Goal: Task Accomplishment & Management: Use online tool/utility

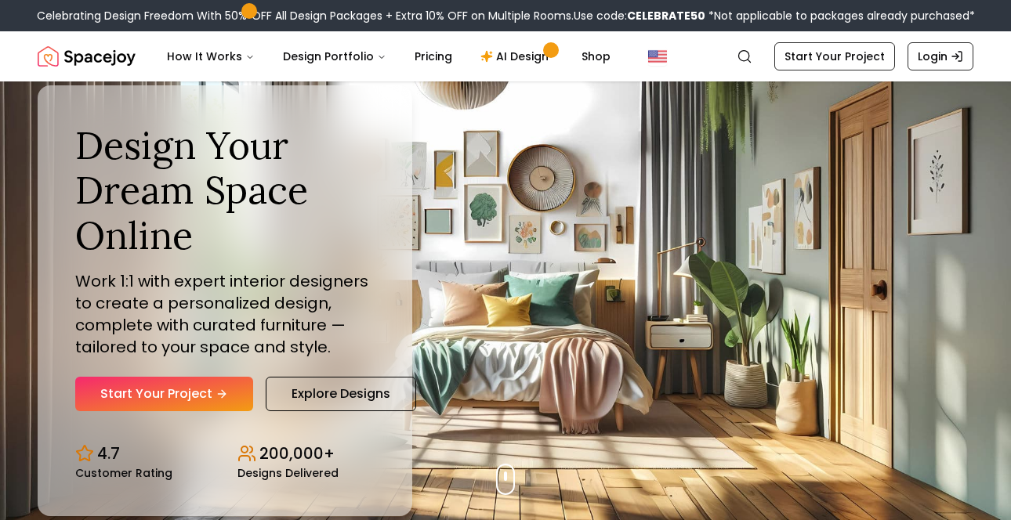
scroll to position [20, 0]
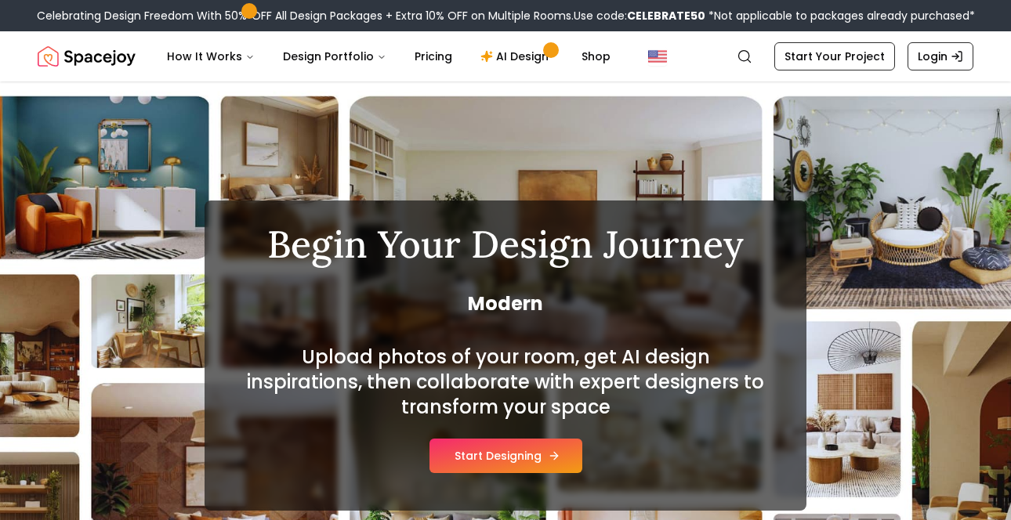
click at [520, 459] on button "Start Designing" at bounding box center [505, 456] width 153 height 34
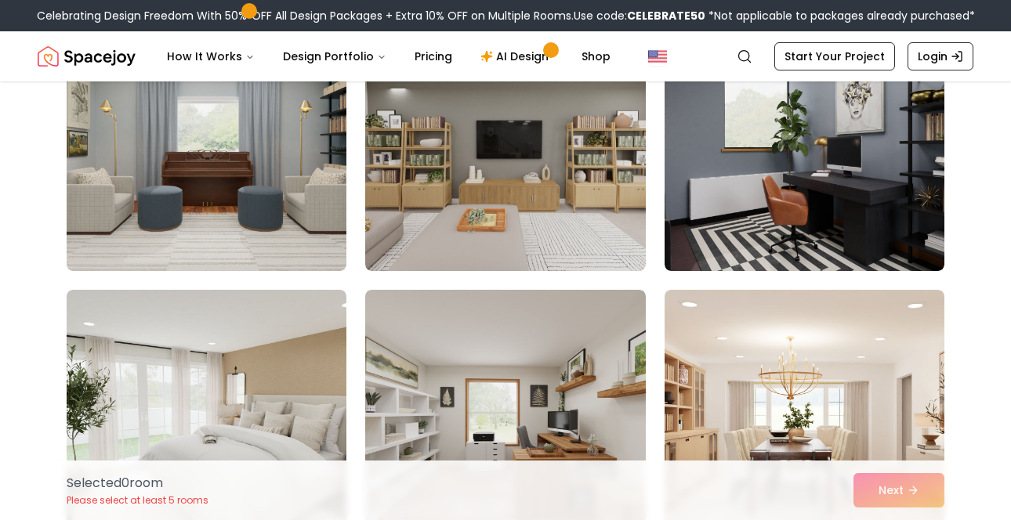
scroll to position [2158, 0]
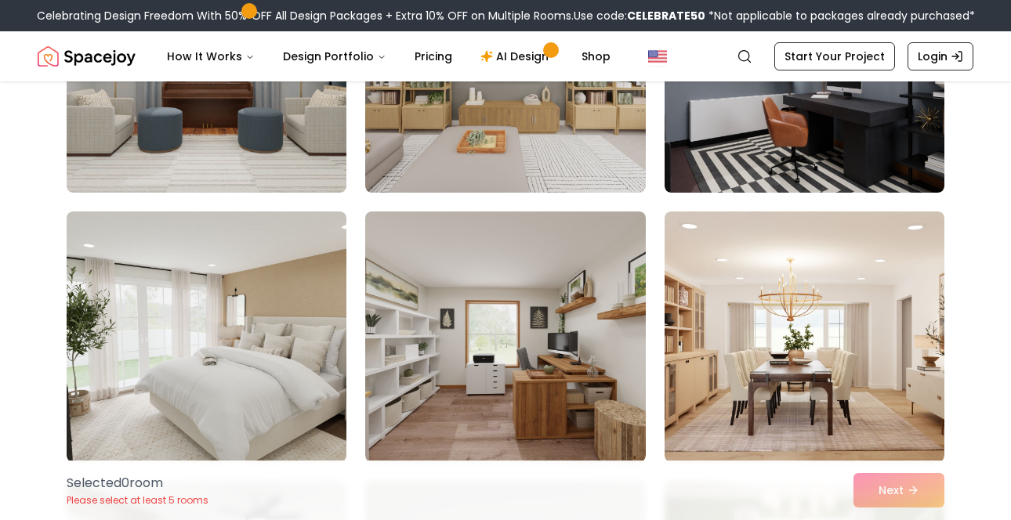
click at [891, 490] on div "Selected 0 room Please select at least 5 rooms Next" at bounding box center [505, 491] width 903 height 60
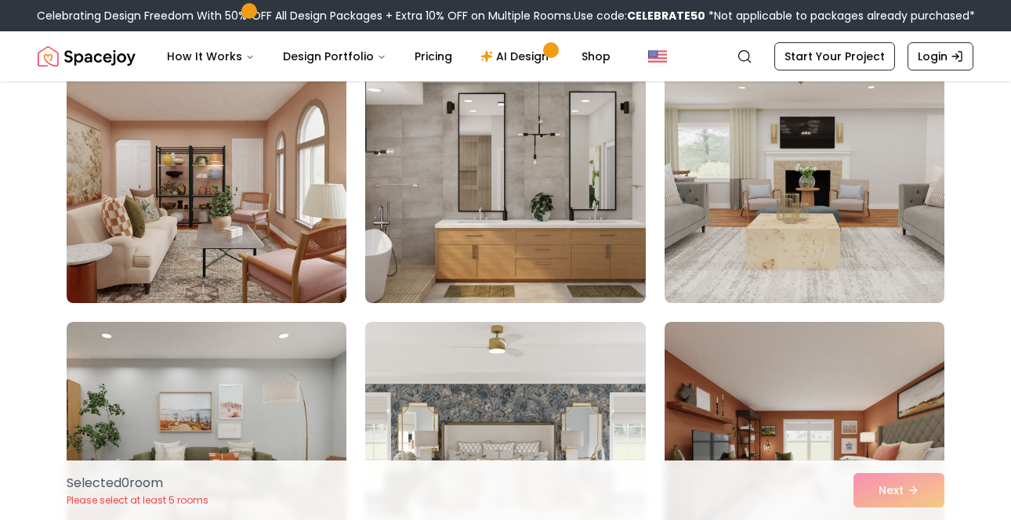
scroll to position [687, 0]
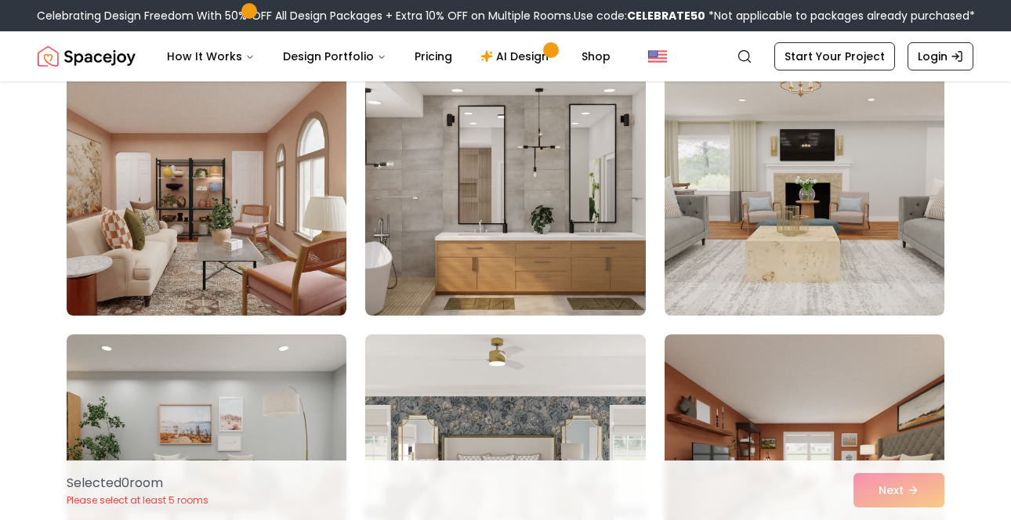
click at [446, 201] on img at bounding box center [505, 190] width 280 height 251
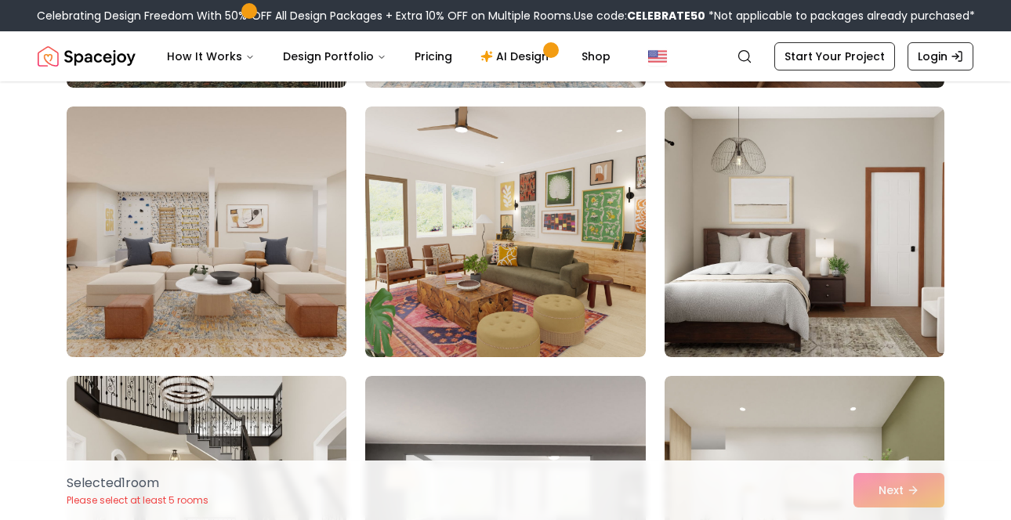
scroll to position [1455, 0]
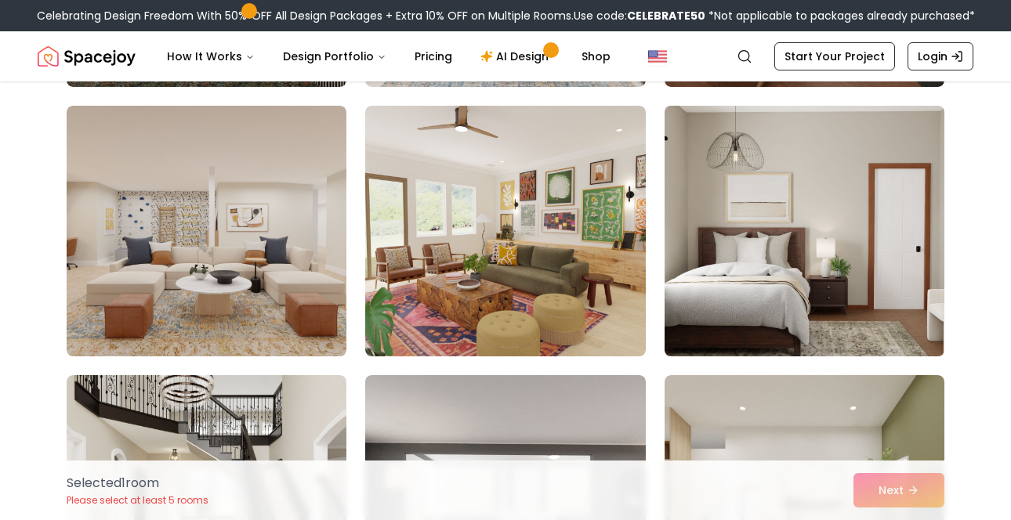
click at [829, 233] on img at bounding box center [804, 231] width 294 height 263
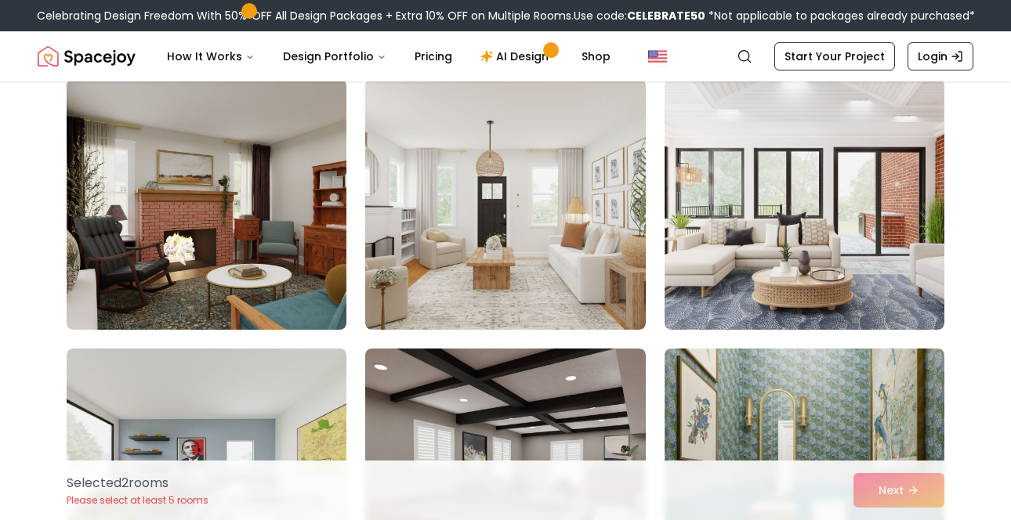
scroll to position [3108, 0]
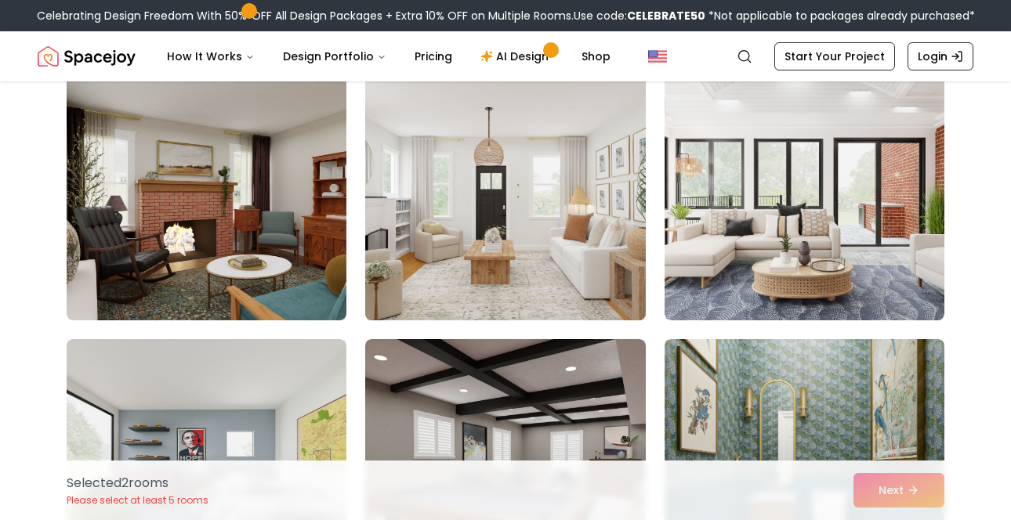
click at [519, 241] on img at bounding box center [505, 194] width 294 height 263
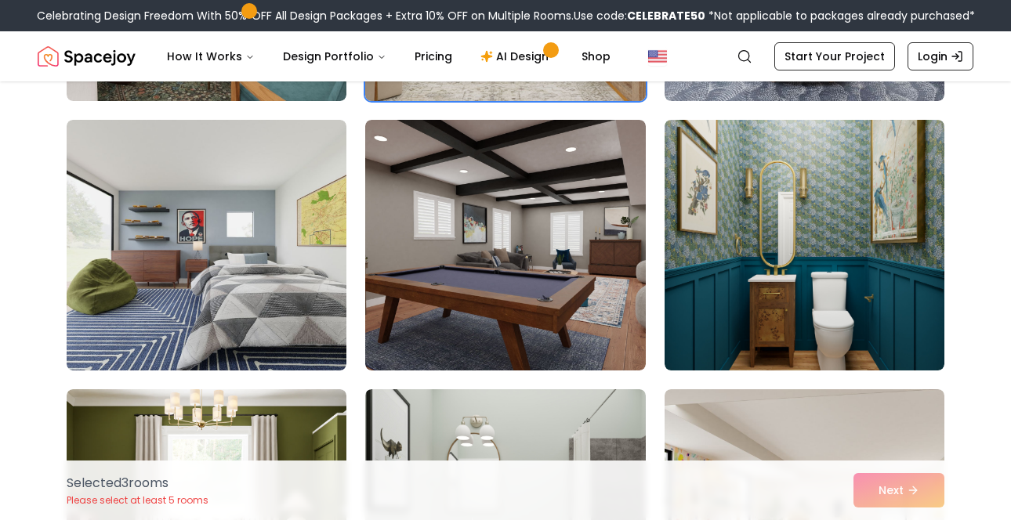
scroll to position [3361, 0]
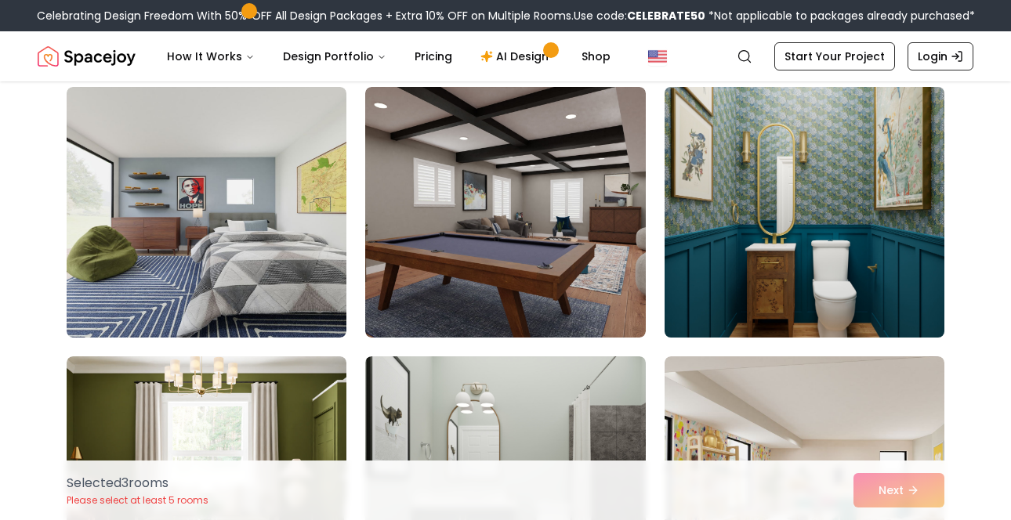
click at [803, 225] on img at bounding box center [804, 212] width 294 height 263
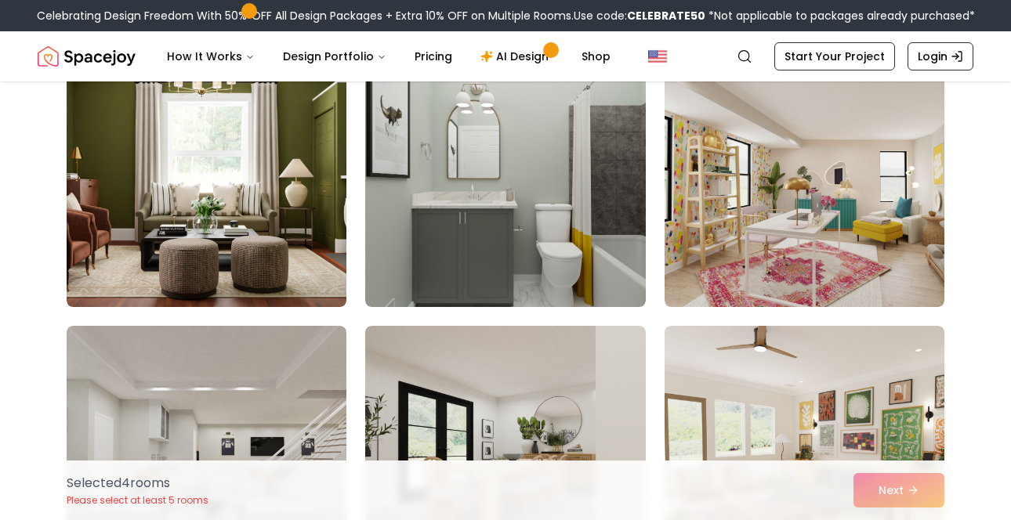
scroll to position [3657, 0]
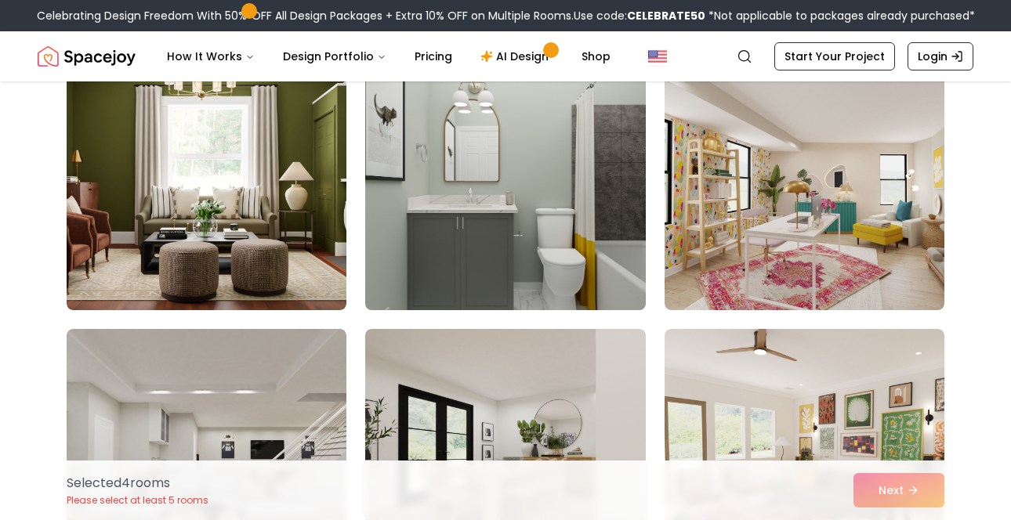
click at [548, 201] on img at bounding box center [505, 184] width 294 height 263
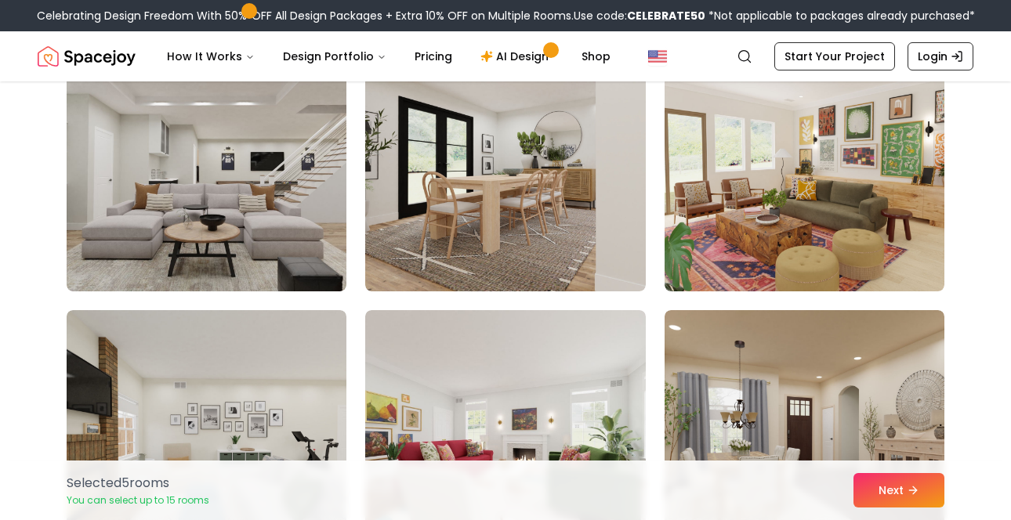
scroll to position [3924, 0]
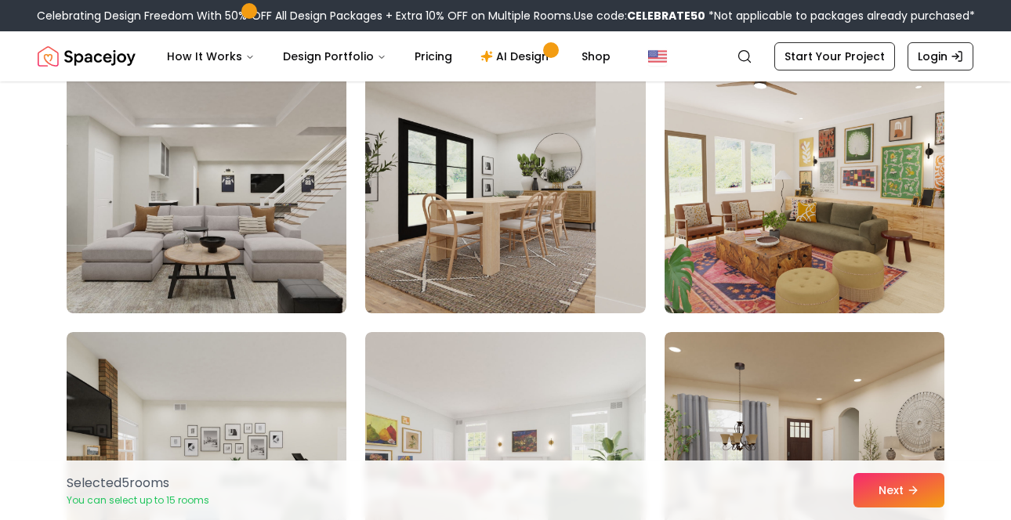
click at [548, 201] on img at bounding box center [505, 188] width 280 height 251
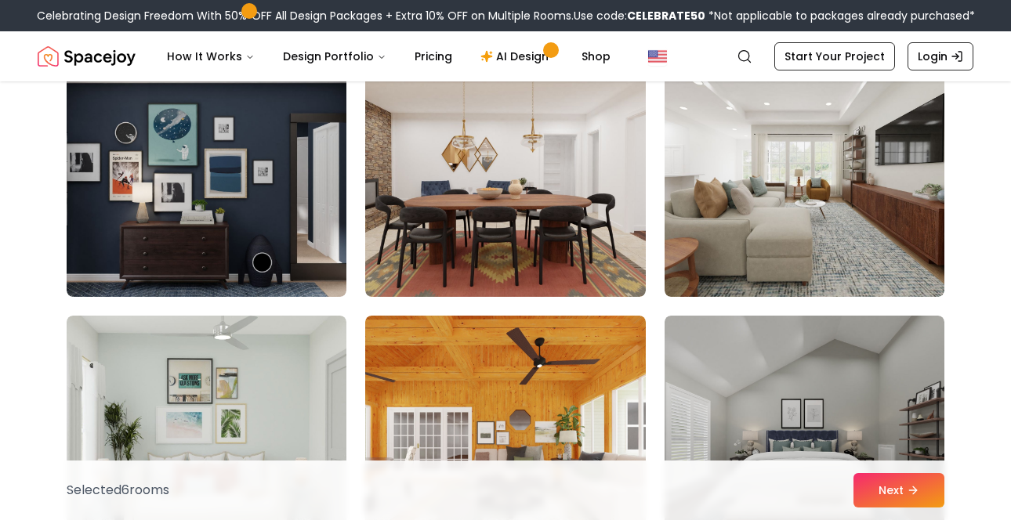
scroll to position [4473, 0]
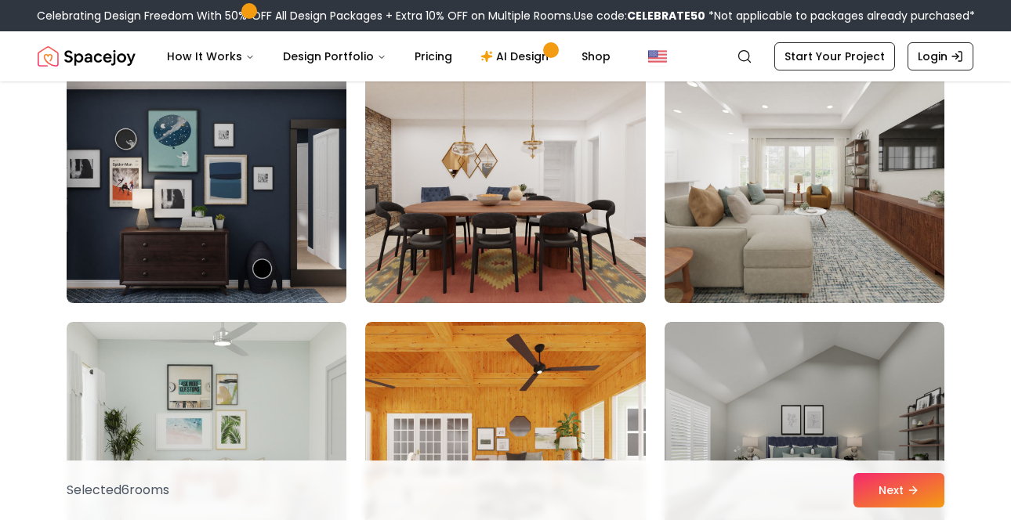
click at [788, 205] on img at bounding box center [804, 177] width 294 height 263
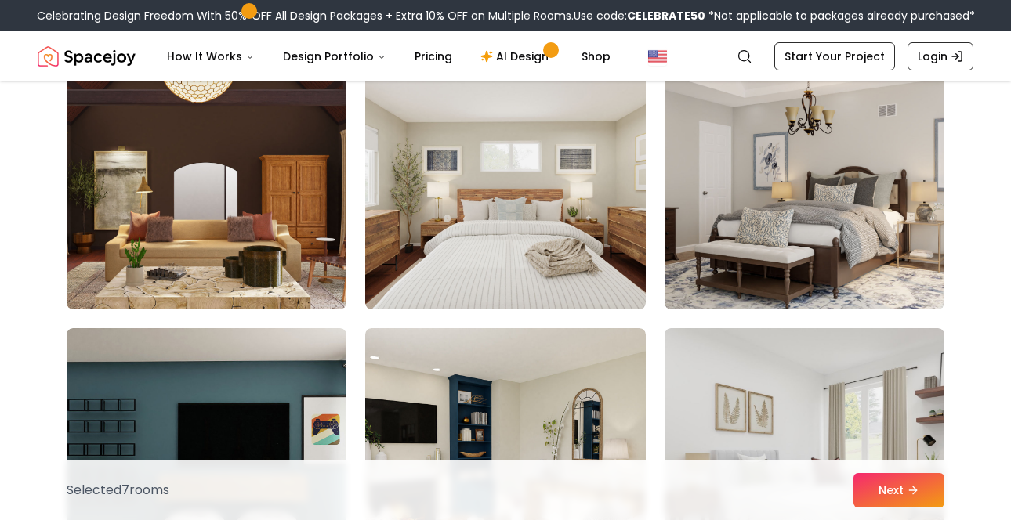
scroll to position [5552, 0]
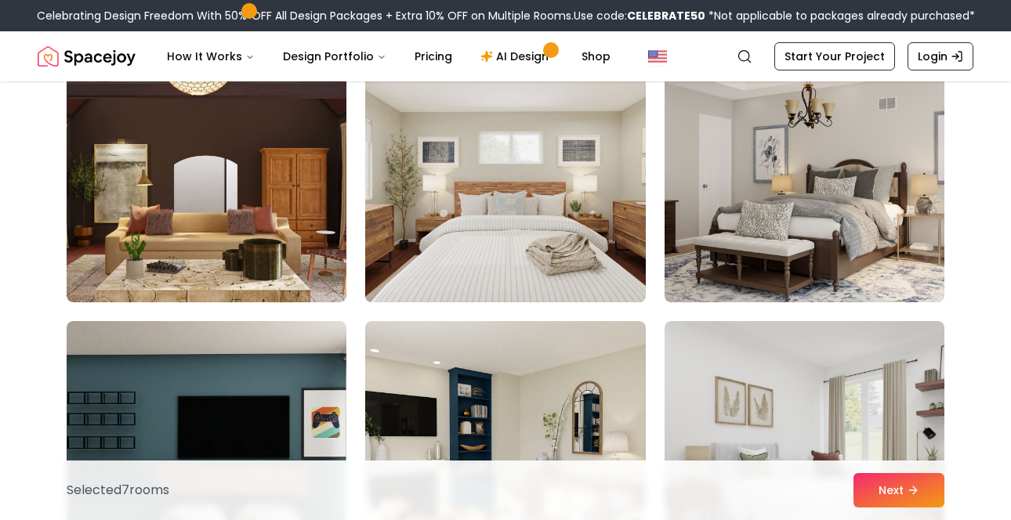
click at [515, 208] on img at bounding box center [505, 176] width 294 height 263
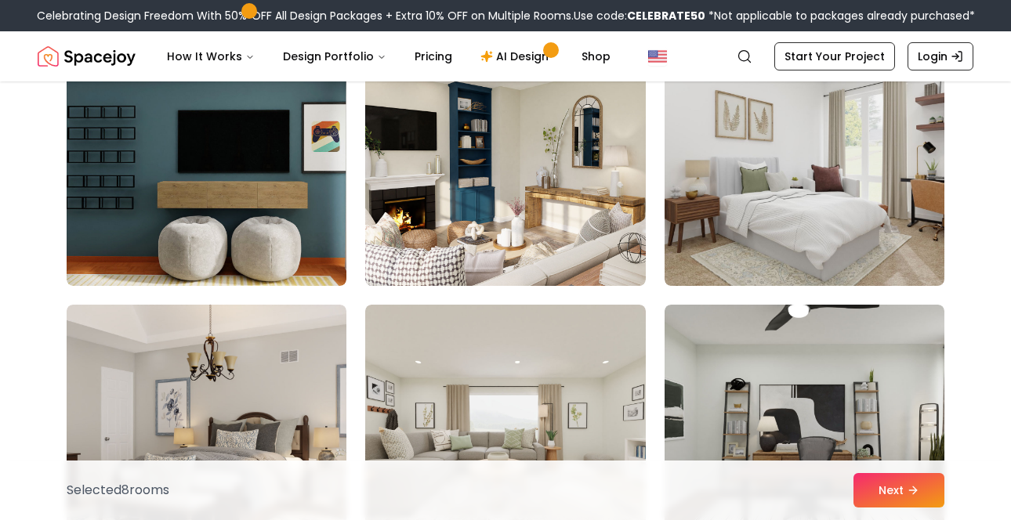
scroll to position [5836, 0]
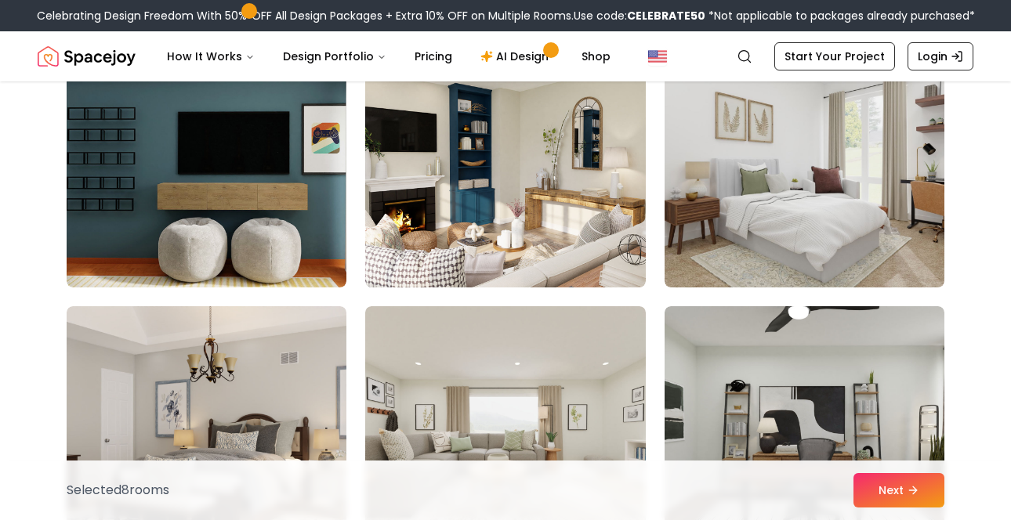
click at [515, 208] on img at bounding box center [505, 162] width 280 height 251
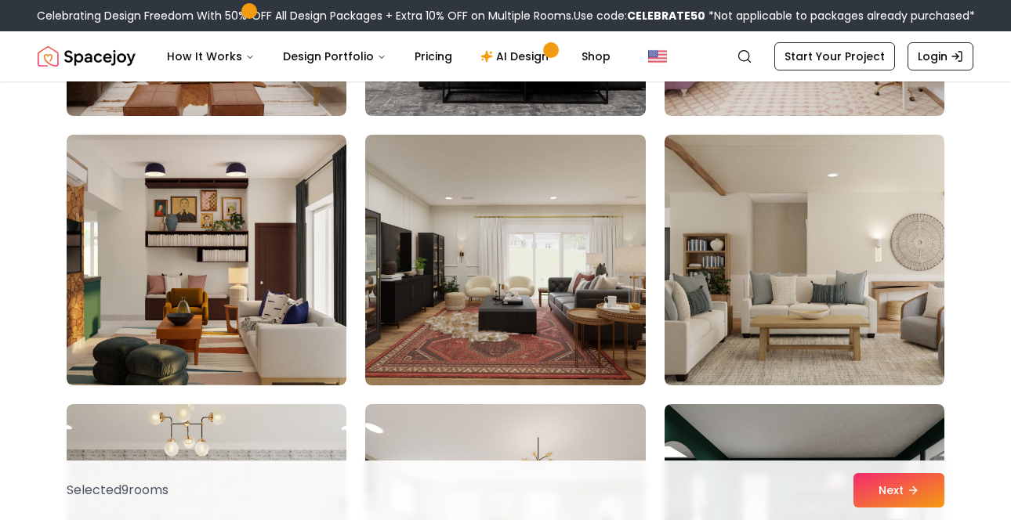
scroll to position [7092, 0]
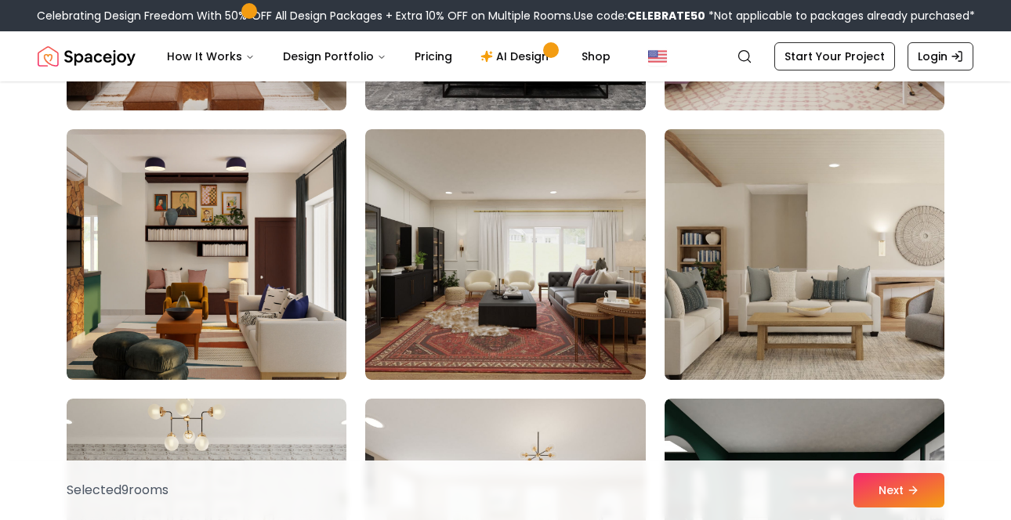
click at [826, 275] on img at bounding box center [804, 254] width 294 height 263
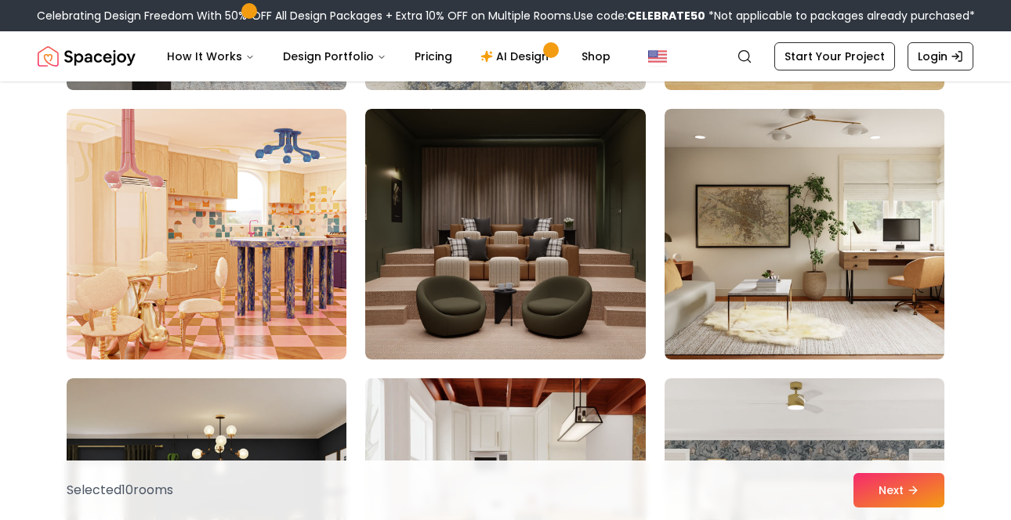
scroll to position [7959, 0]
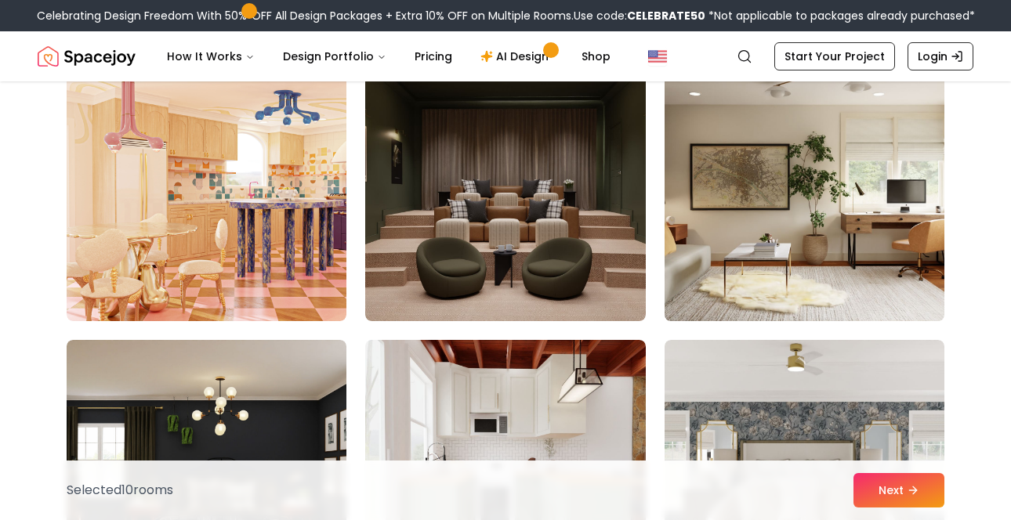
click at [847, 180] on img at bounding box center [804, 195] width 294 height 263
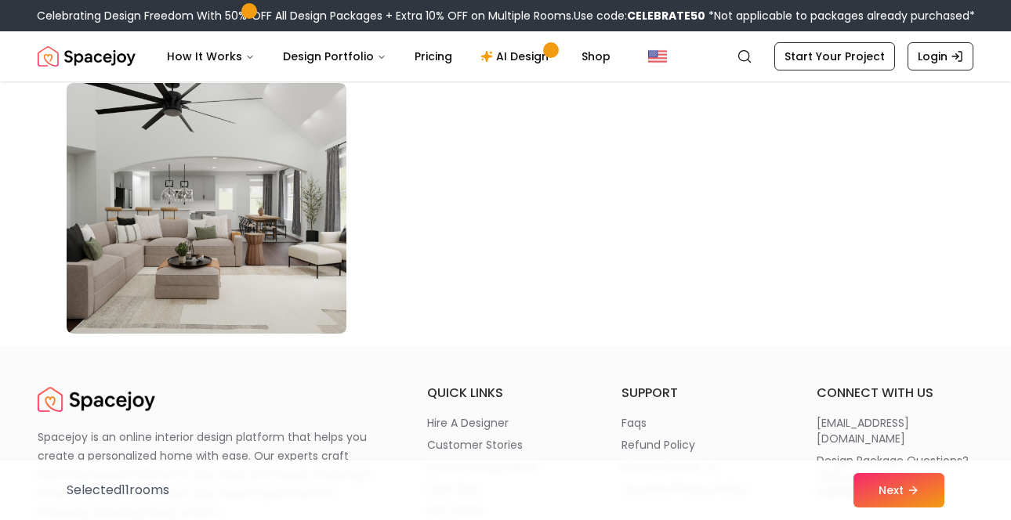
scroll to position [9024, 0]
click at [914, 497] on button "Next" at bounding box center [898, 490] width 91 height 34
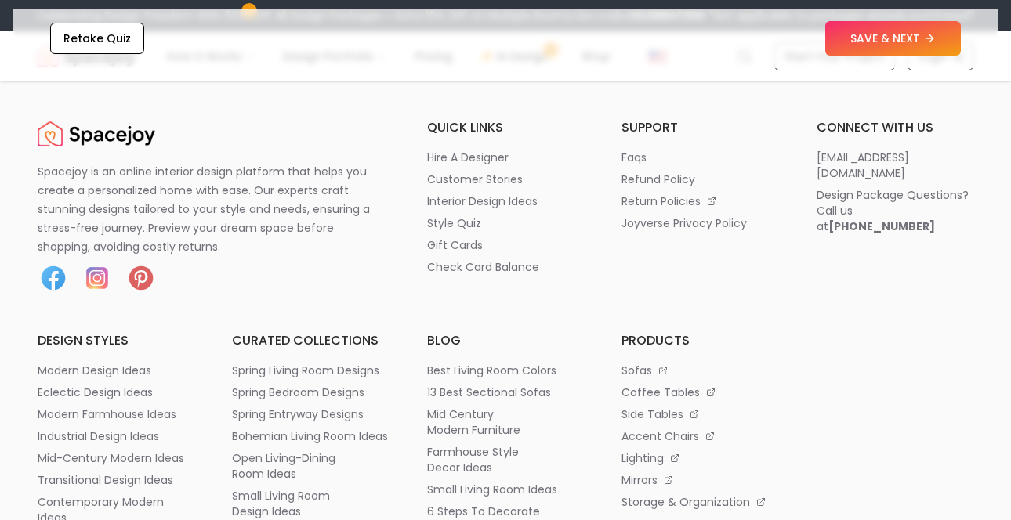
scroll to position [2760, 0]
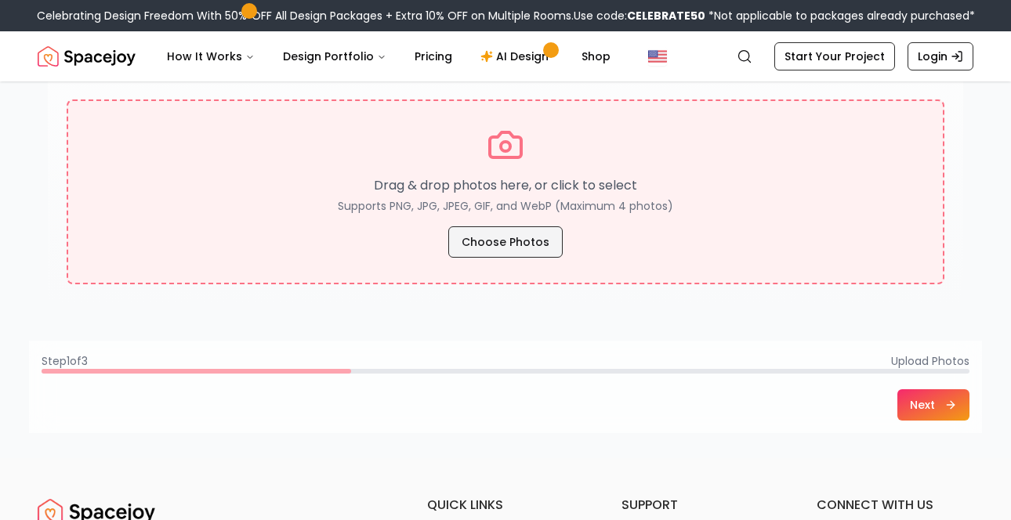
scroll to position [313, 0]
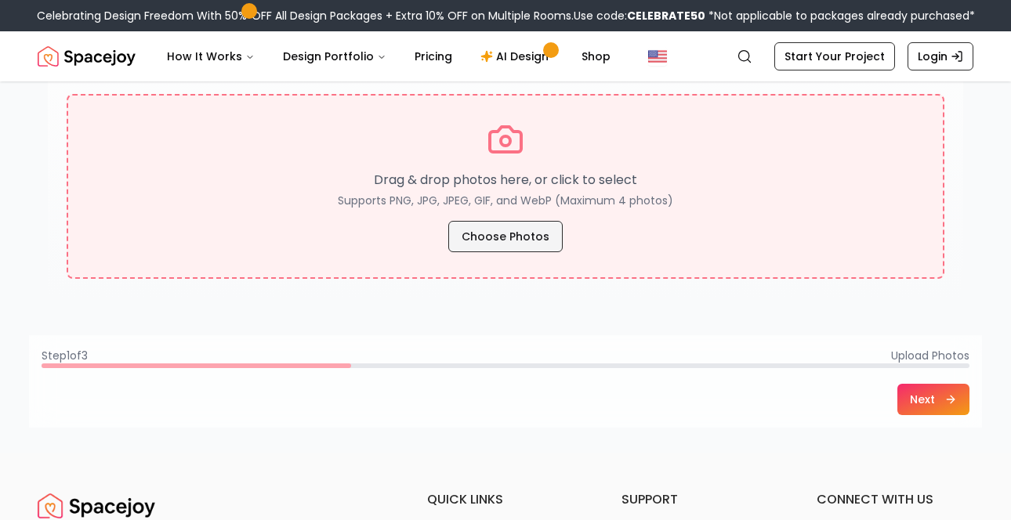
click at [494, 237] on button "Choose Photos" at bounding box center [505, 236] width 114 height 31
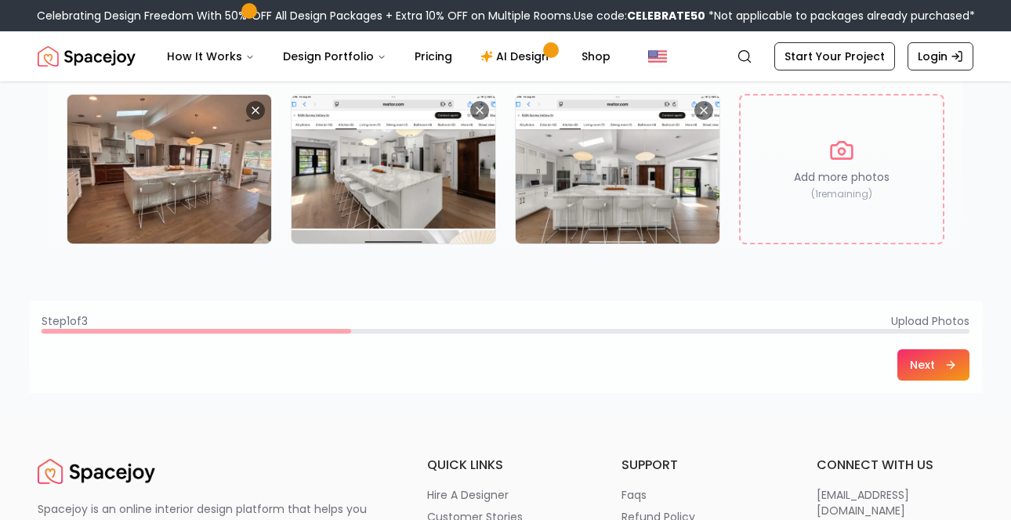
click at [932, 366] on button "Next" at bounding box center [933, 364] width 72 height 31
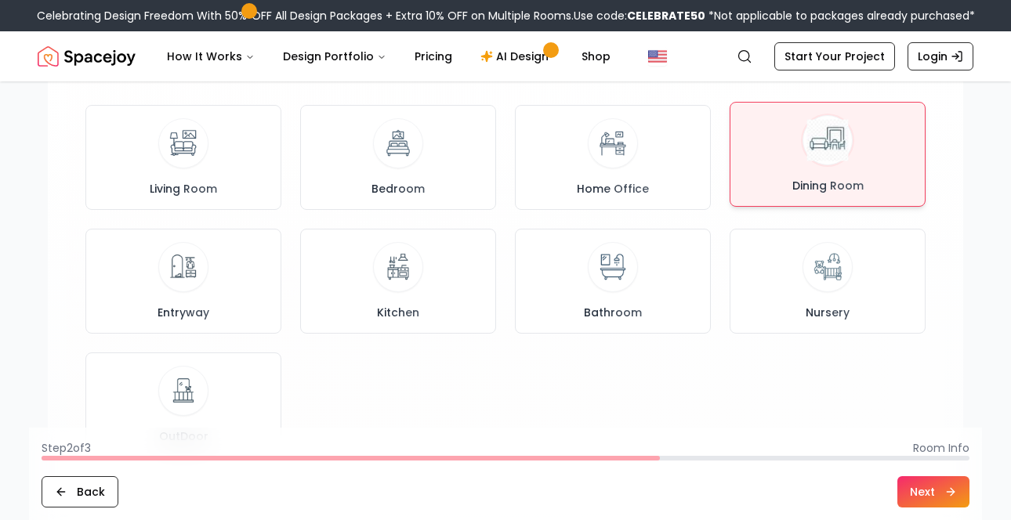
scroll to position [186, 0]
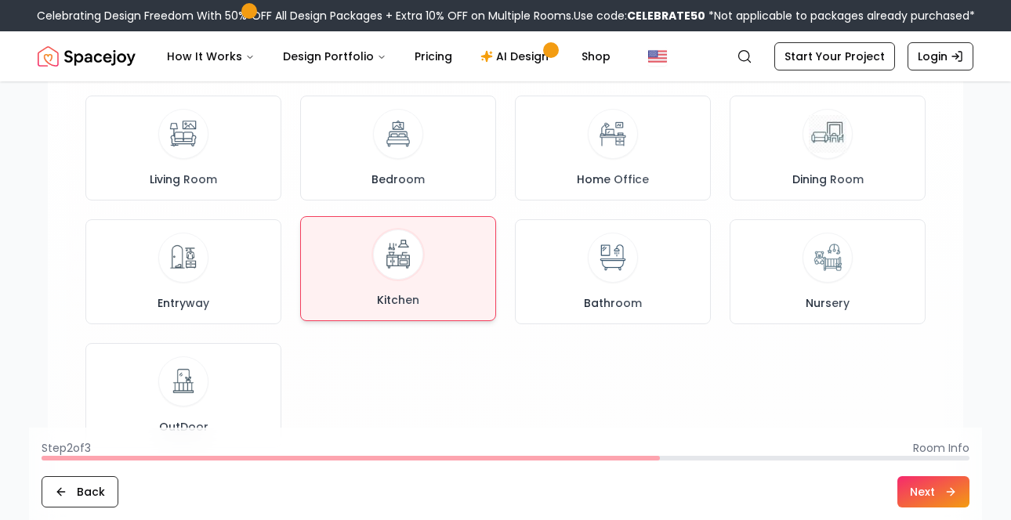
click at [389, 262] on img at bounding box center [399, 255] width 42 height 42
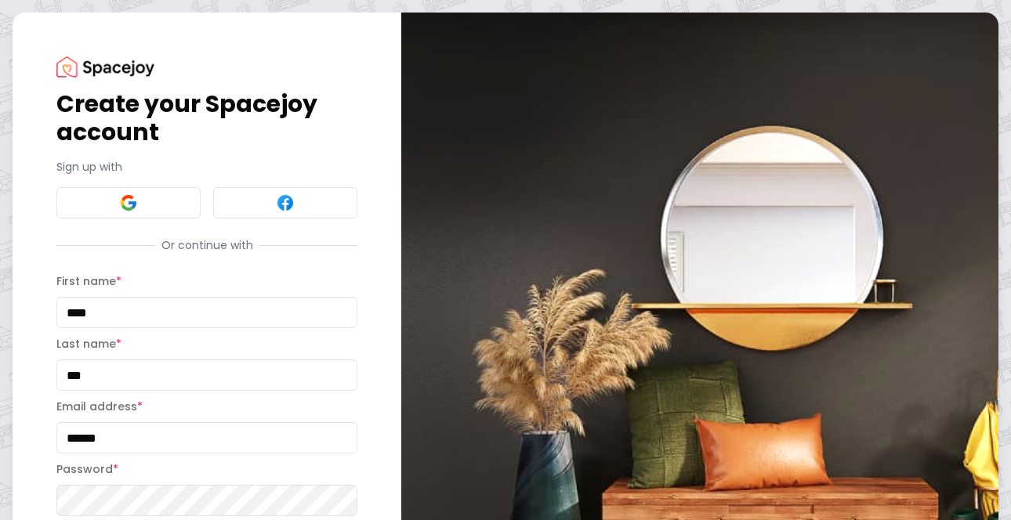
scroll to position [103, 0]
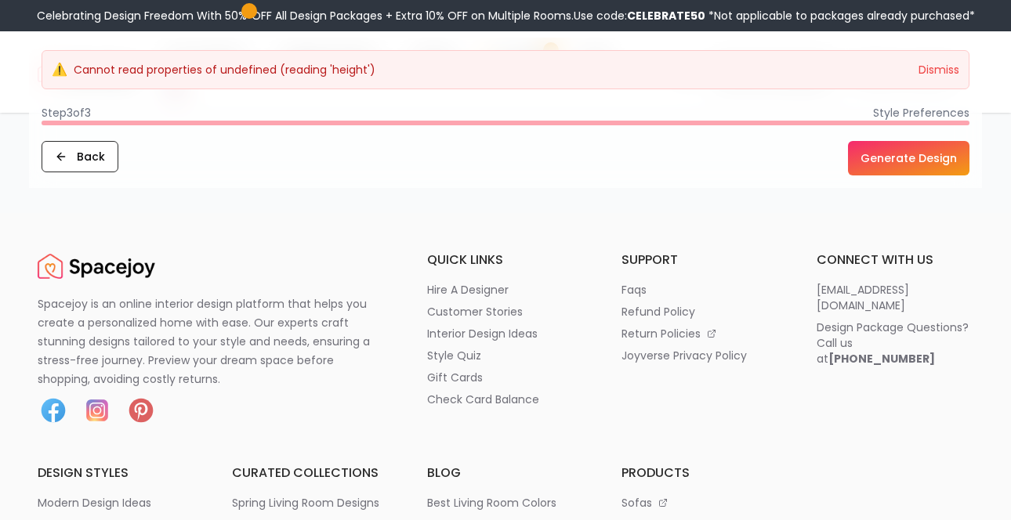
scroll to position [1878, 0]
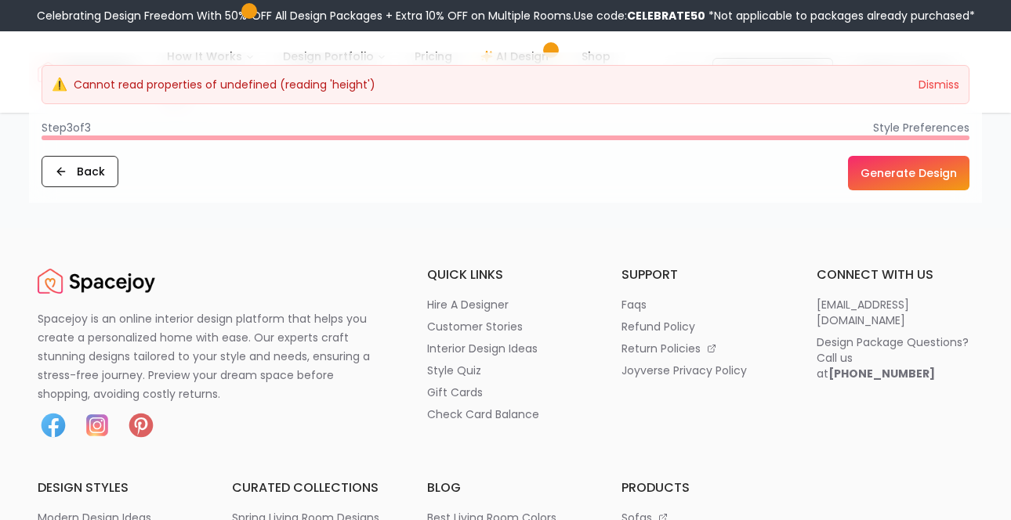
click at [922, 156] on button "Generate Design" at bounding box center [908, 173] width 121 height 34
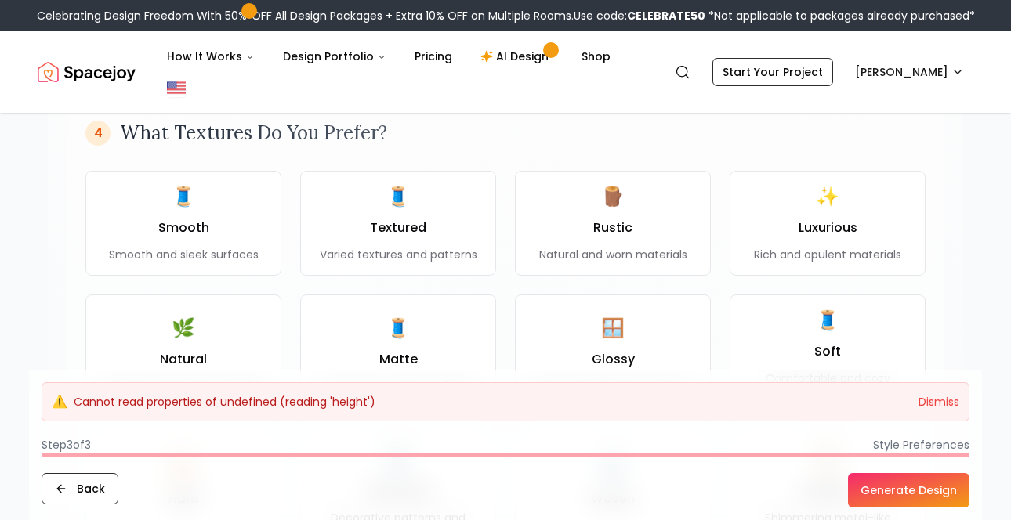
scroll to position [1174, 0]
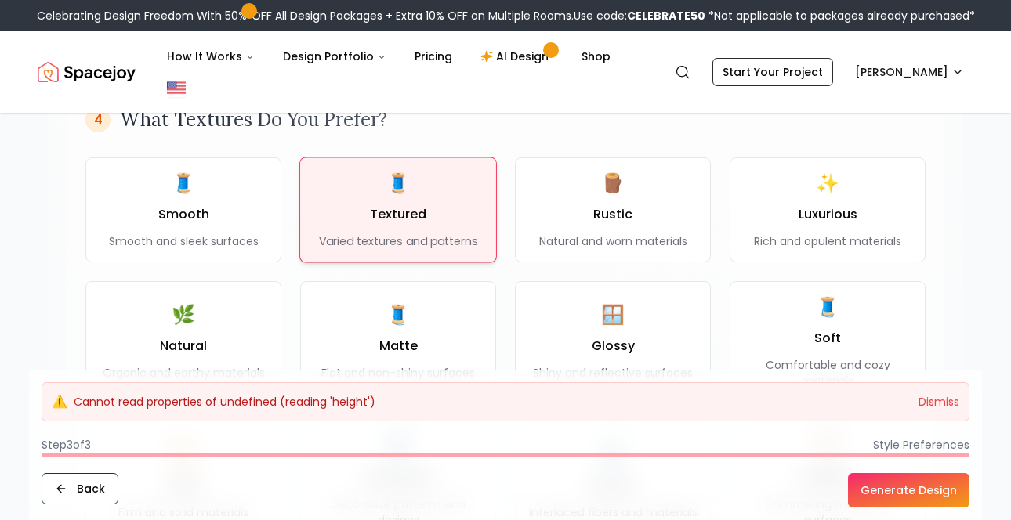
click at [431, 171] on div "🧵 Textured Varied textures and patterns" at bounding box center [398, 210] width 159 height 79
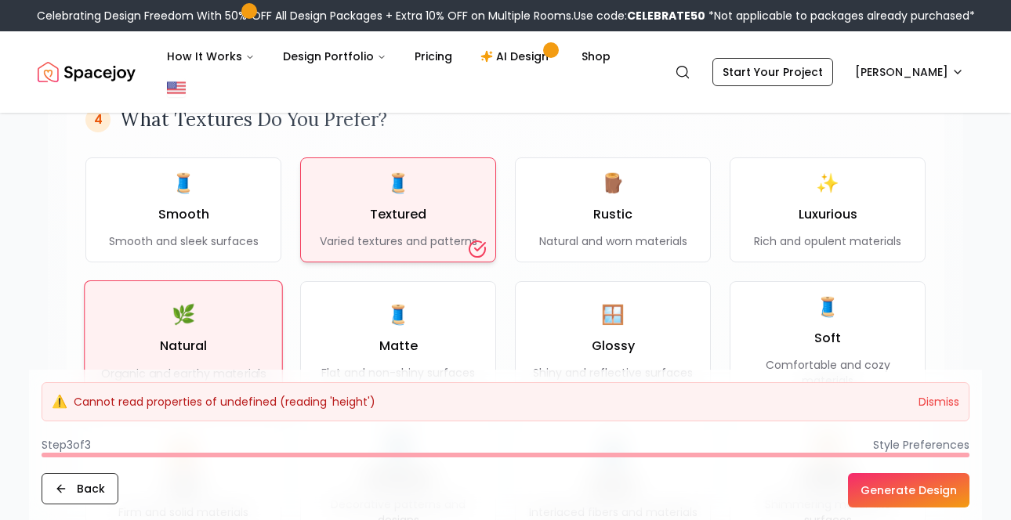
click at [231, 306] on div "🌿 Natural Organic and earthy materials" at bounding box center [183, 341] width 165 height 79
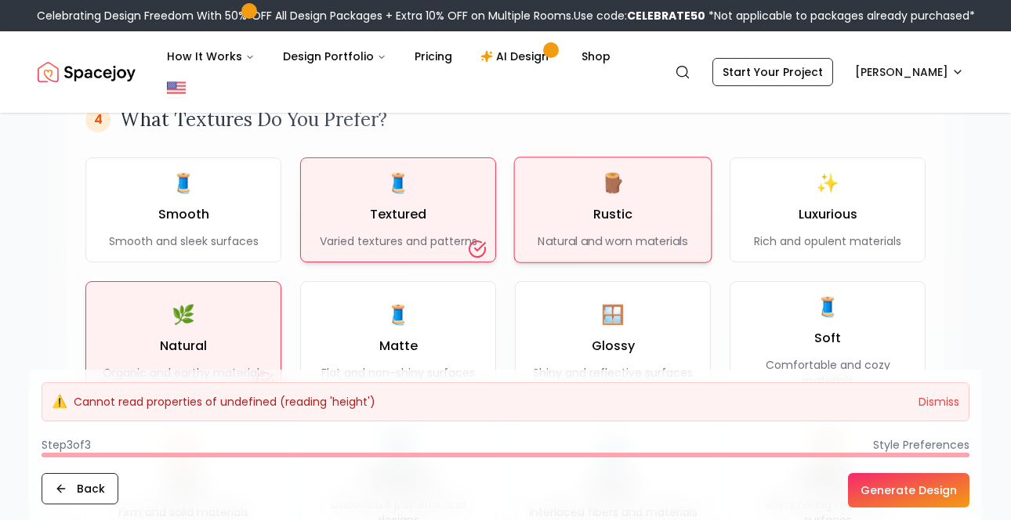
click at [646, 181] on div "🪵 Rustic Natural and worn materials" at bounding box center [612, 209] width 150 height 79
click at [646, 181] on div "🪵 Rustic Natural and worn materials" at bounding box center [612, 210] width 151 height 80
click at [646, 181] on div "🪵 Rustic Natural and worn materials" at bounding box center [613, 211] width 146 height 78
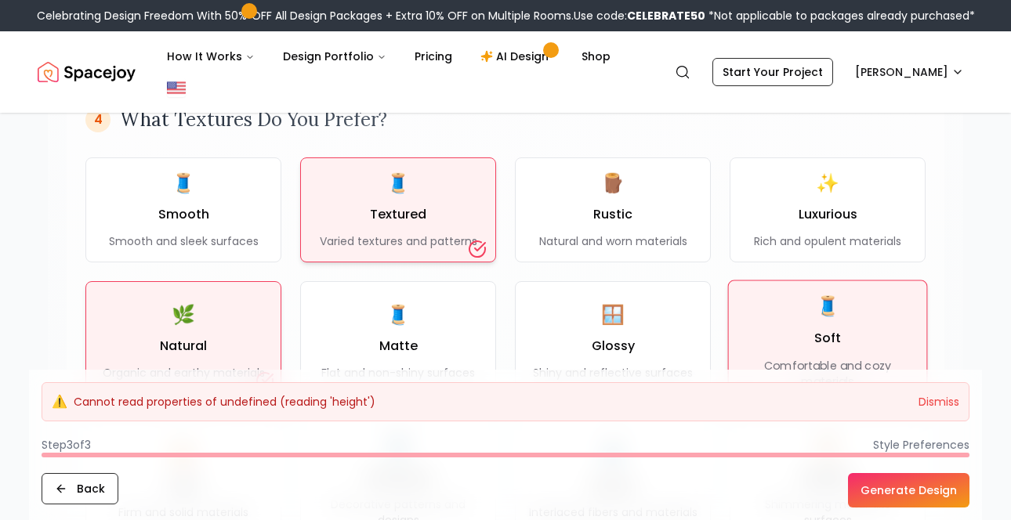
click at [871, 357] on p "Comfortable and cozy materials" at bounding box center [827, 373] width 172 height 32
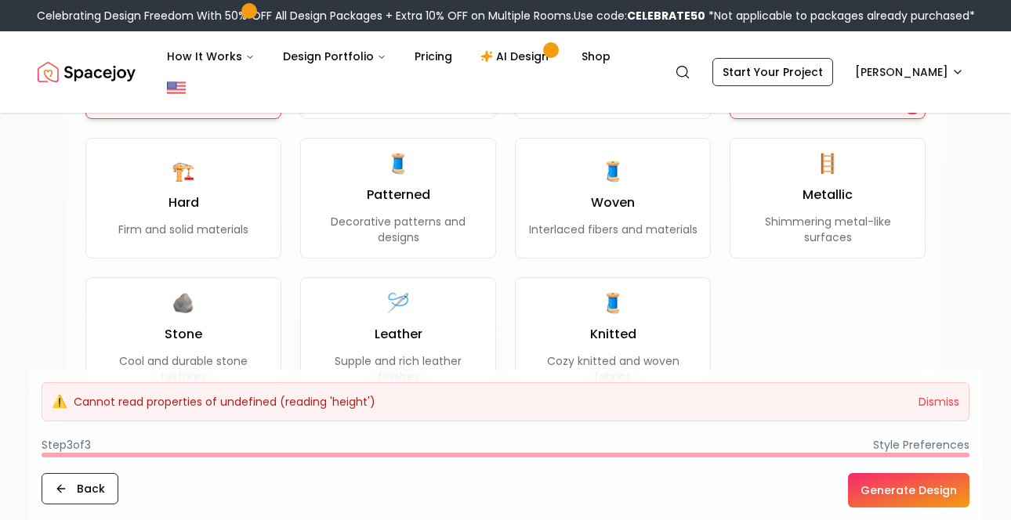
scroll to position [1456, 0]
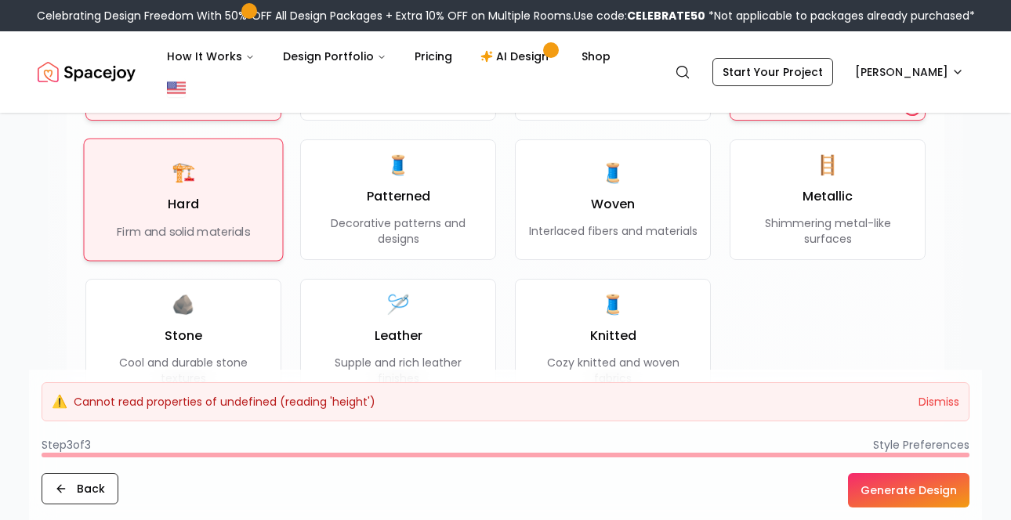
click at [207, 170] on div "🏗️ Hard Firm and solid materials" at bounding box center [183, 200] width 132 height 80
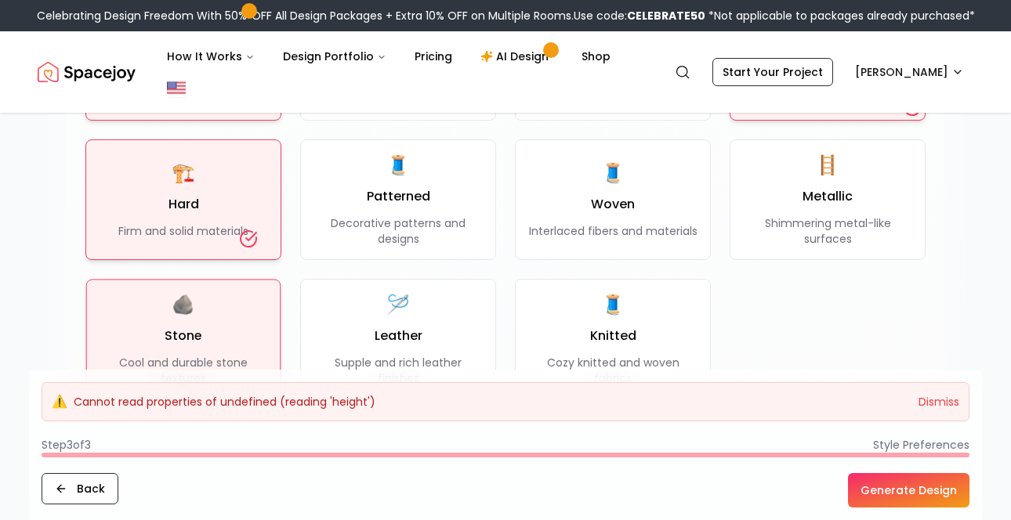
click at [213, 294] on div "🪨 Stone Cool and durable stone textures" at bounding box center [184, 338] width 168 height 93
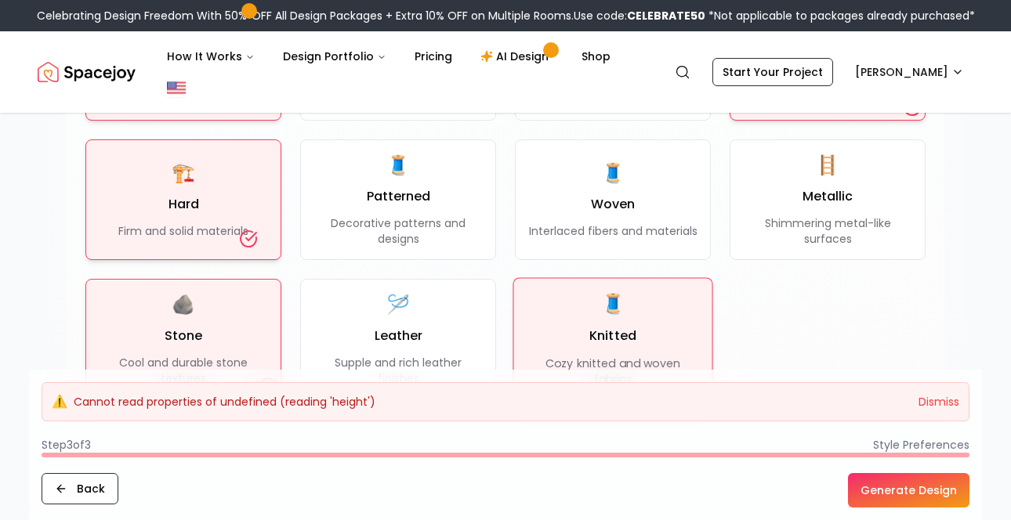
click at [624, 327] on h3 "Knitted" at bounding box center [612, 336] width 47 height 19
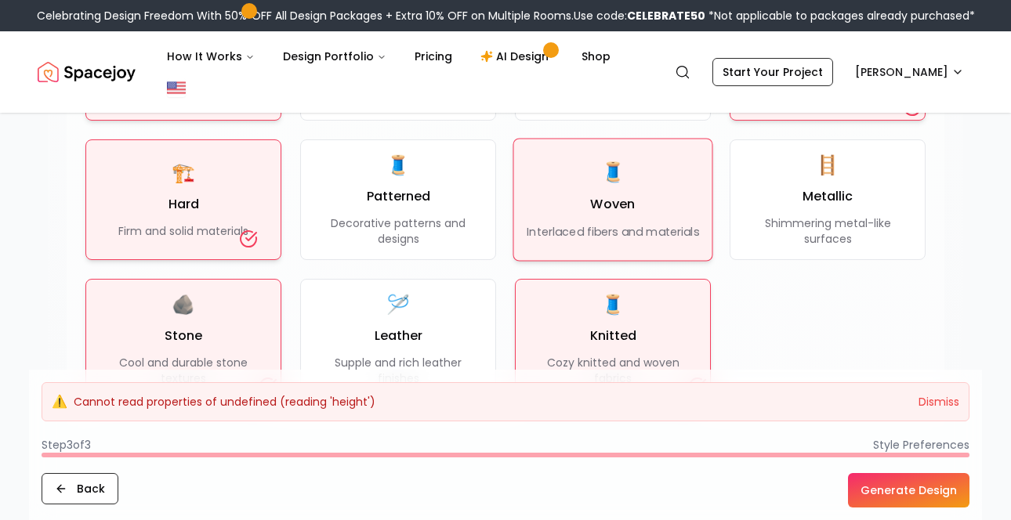
click at [574, 182] on div "🧵 Woven Interlaced fibers and materials" at bounding box center [613, 200] width 172 height 80
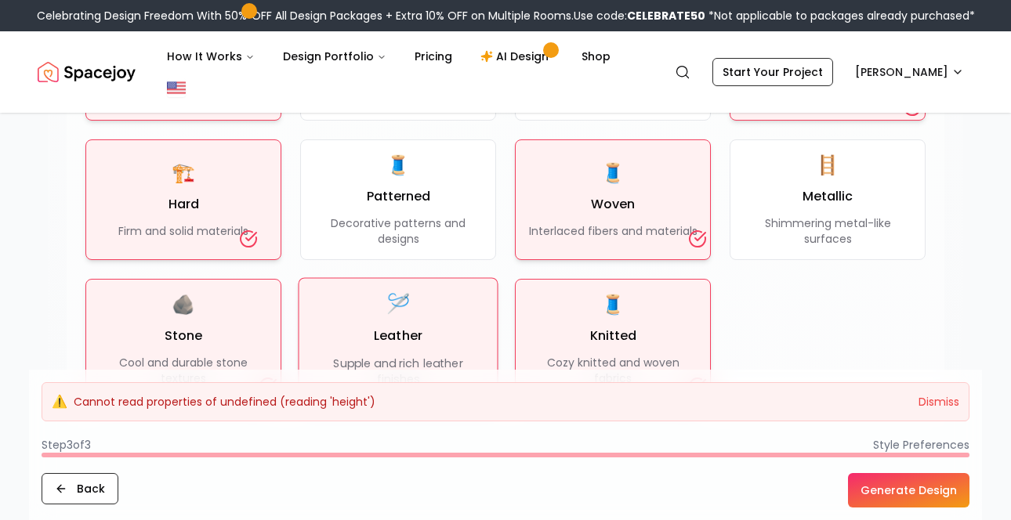
click at [455, 355] on p "Supple and rich leather finishes" at bounding box center [398, 371] width 172 height 32
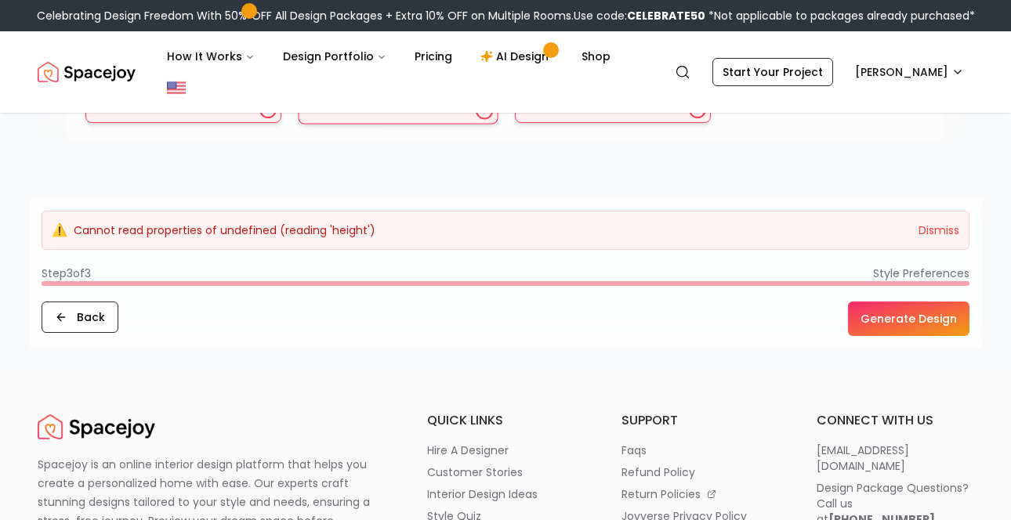
scroll to position [1755, 0]
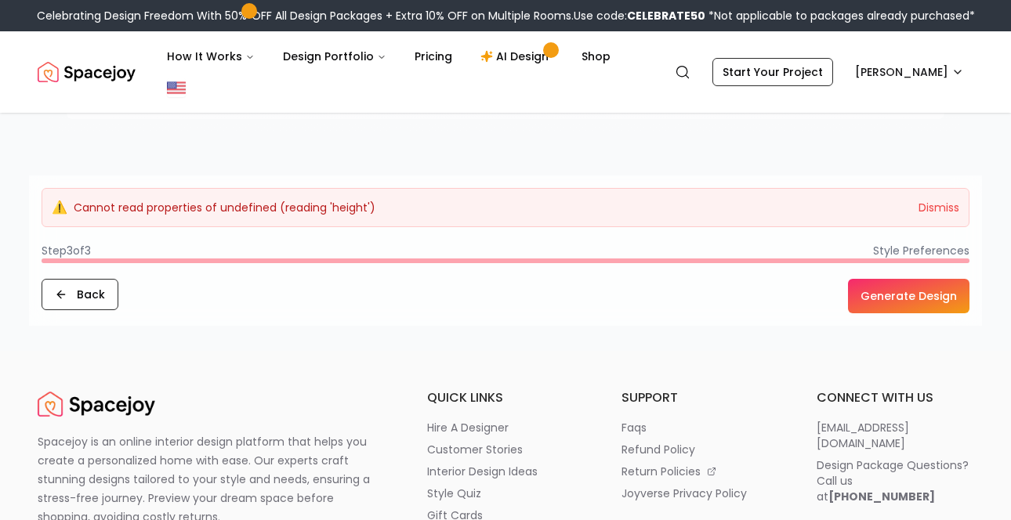
click at [893, 279] on button "Generate Design" at bounding box center [908, 296] width 121 height 34
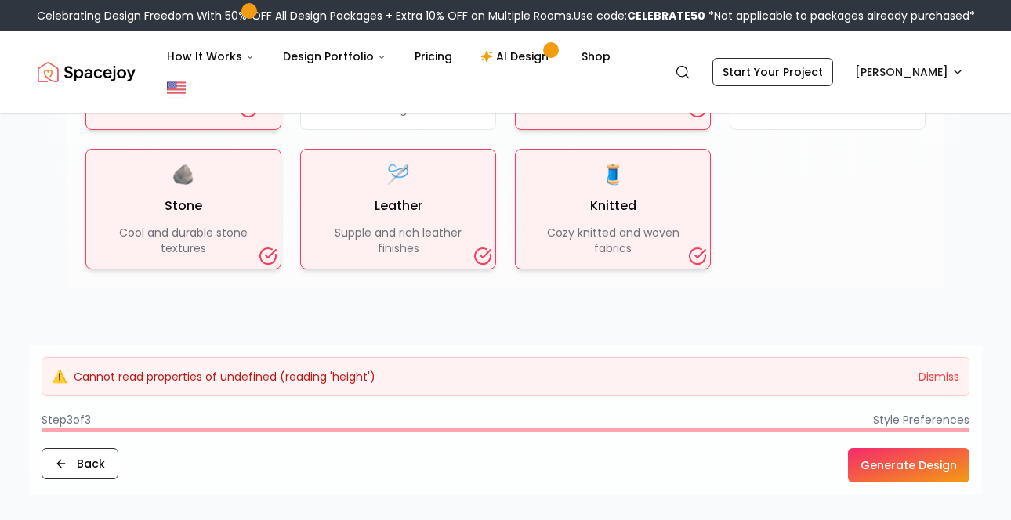
scroll to position [1332, 0]
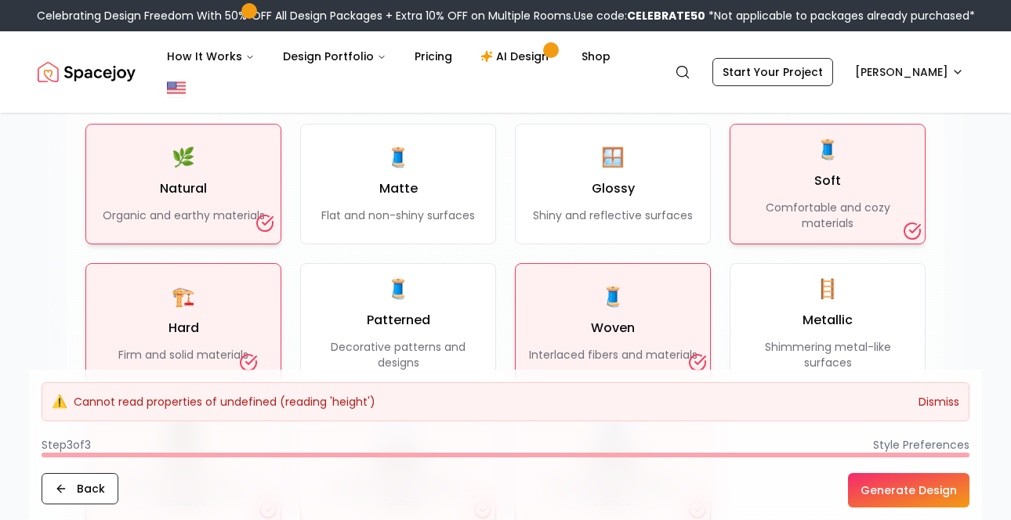
click at [950, 408] on button "Dismiss" at bounding box center [938, 402] width 41 height 16
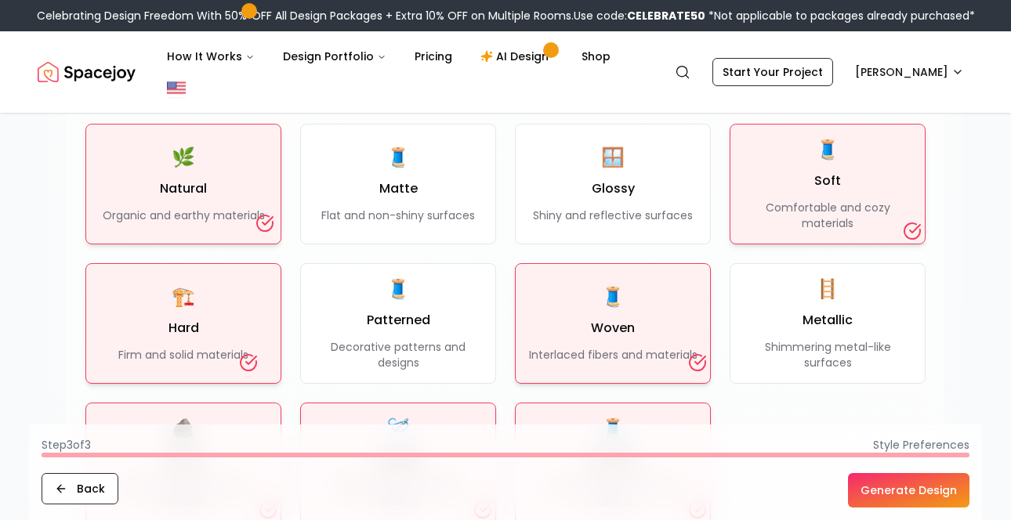
click at [921, 498] on button "Generate Design" at bounding box center [908, 490] width 121 height 34
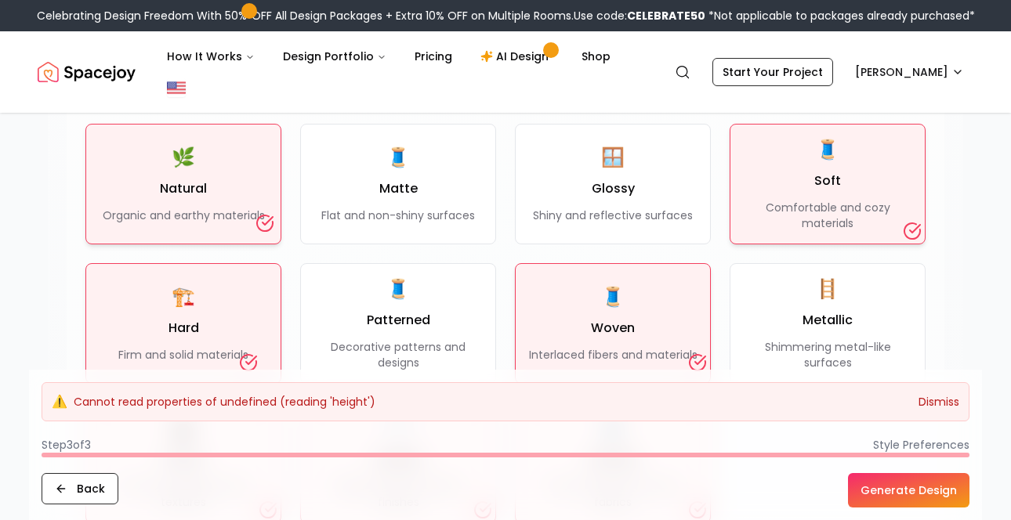
click at [941, 398] on button "Dismiss" at bounding box center [938, 402] width 41 height 16
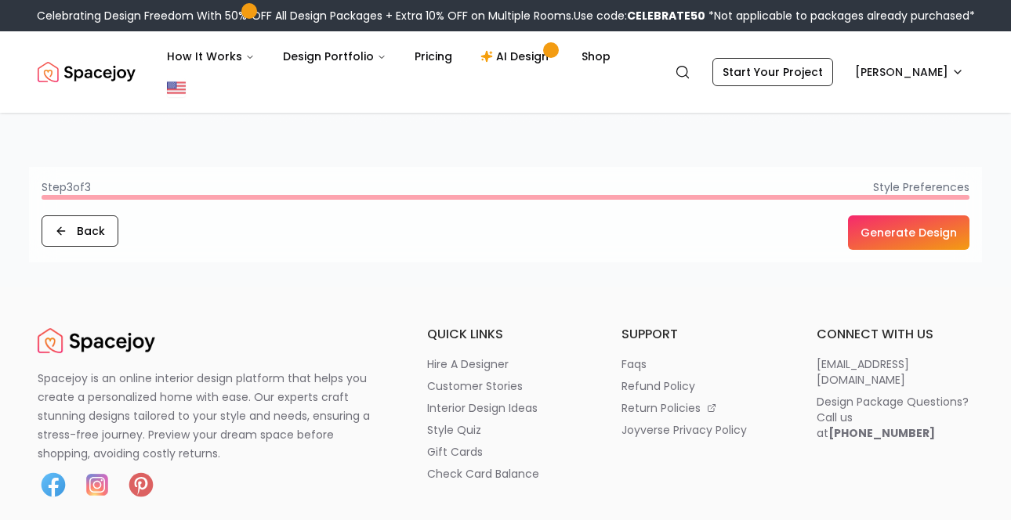
scroll to position [1761, 0]
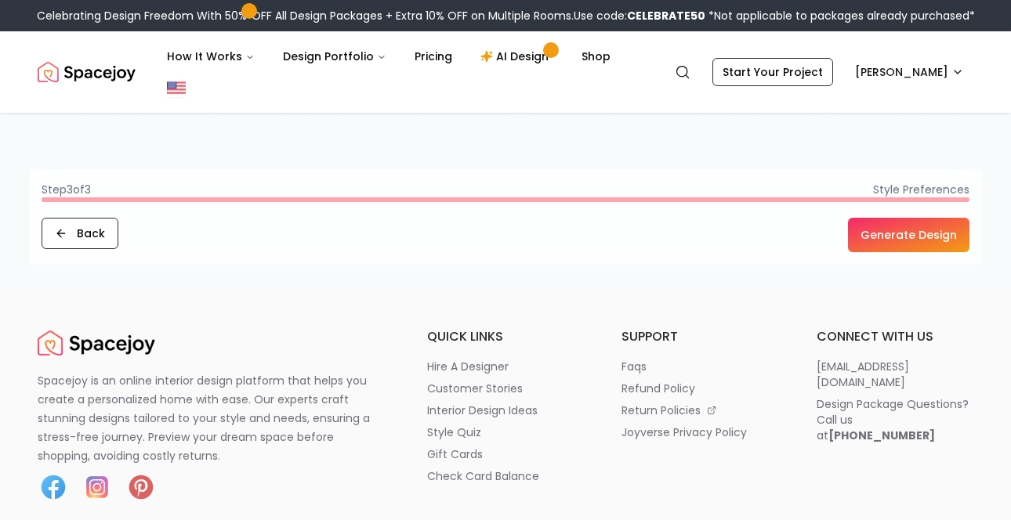
click at [895, 218] on button "Generate Design" at bounding box center [908, 235] width 121 height 34
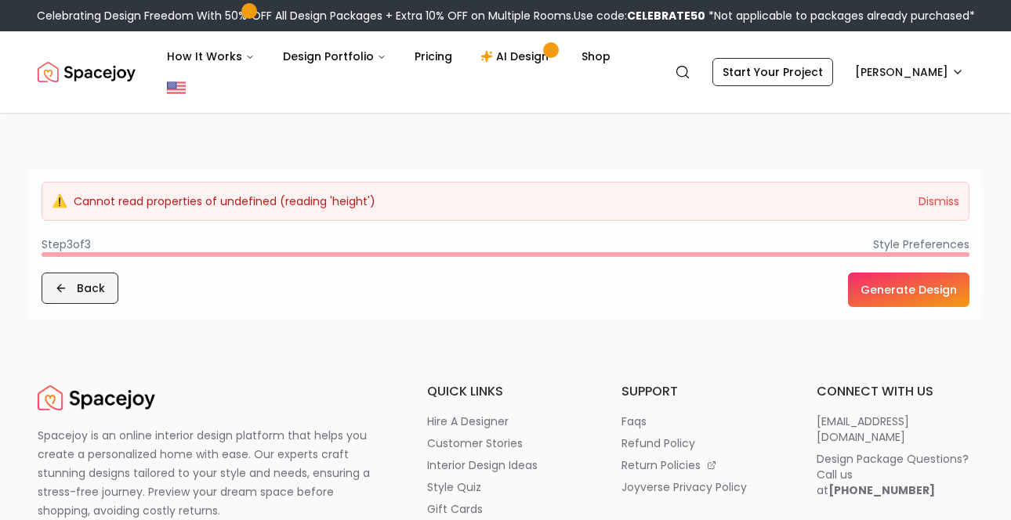
click at [92, 273] on button "Back" at bounding box center [80, 288] width 77 height 31
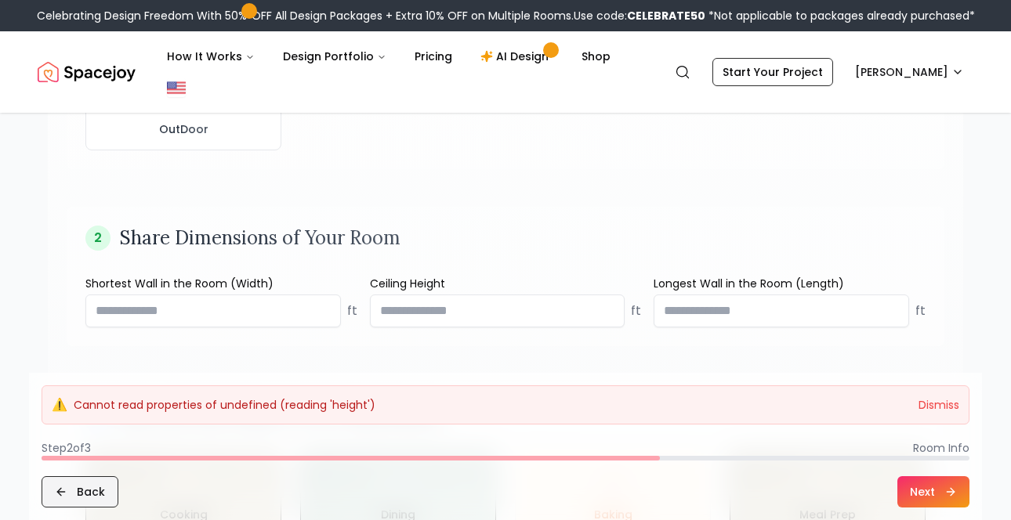
scroll to position [526, 0]
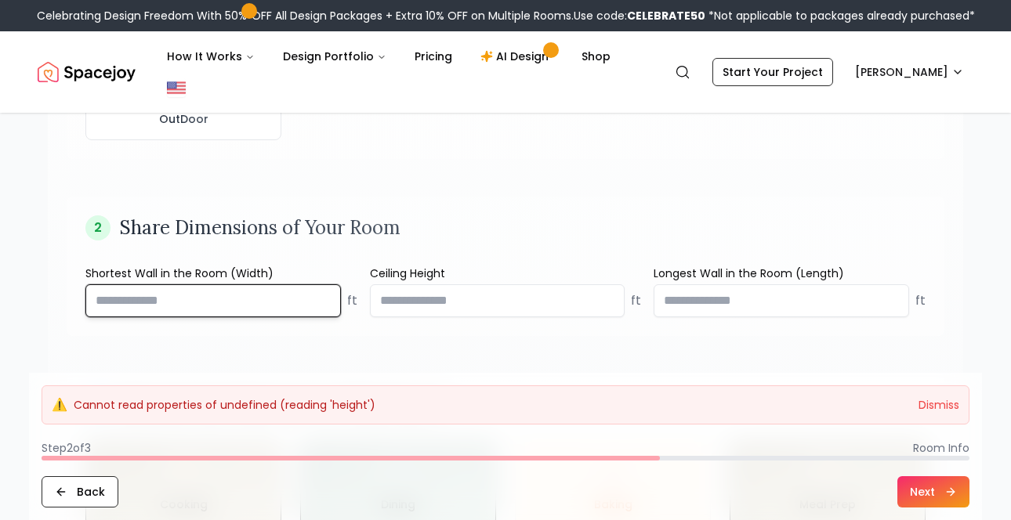
click at [154, 284] on input "number" at bounding box center [212, 300] width 255 height 33
type input "**"
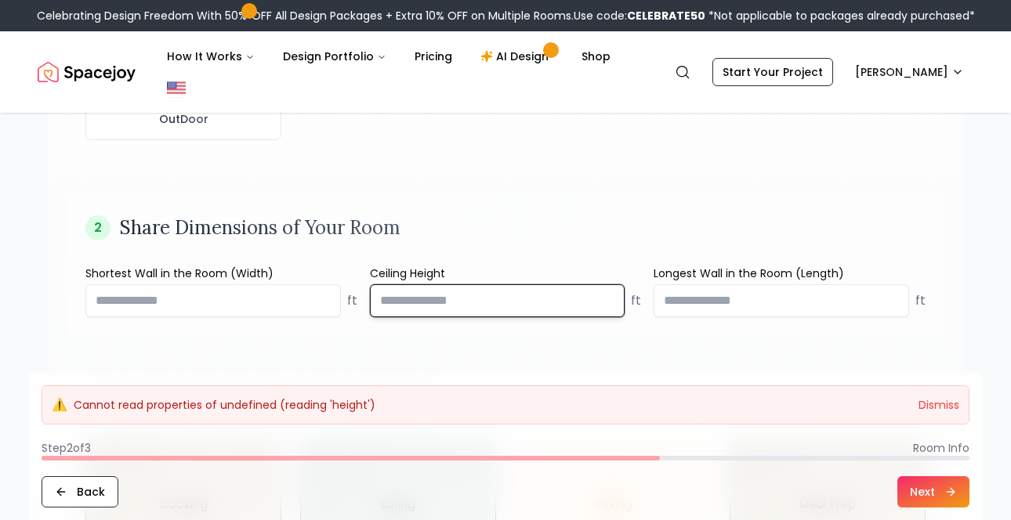
click at [425, 284] on input "number" at bounding box center [497, 300] width 255 height 33
type input "**"
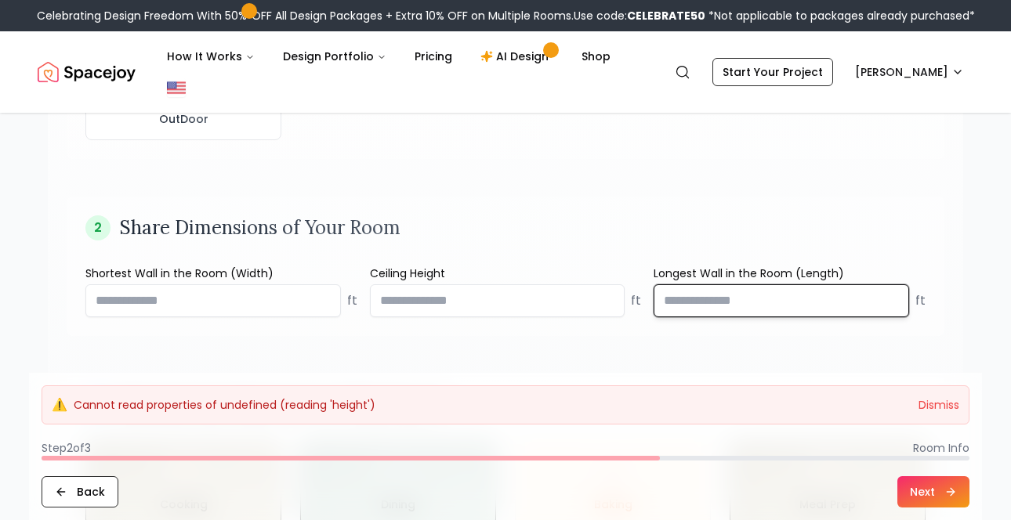
click at [824, 284] on input "number" at bounding box center [780, 300] width 255 height 33
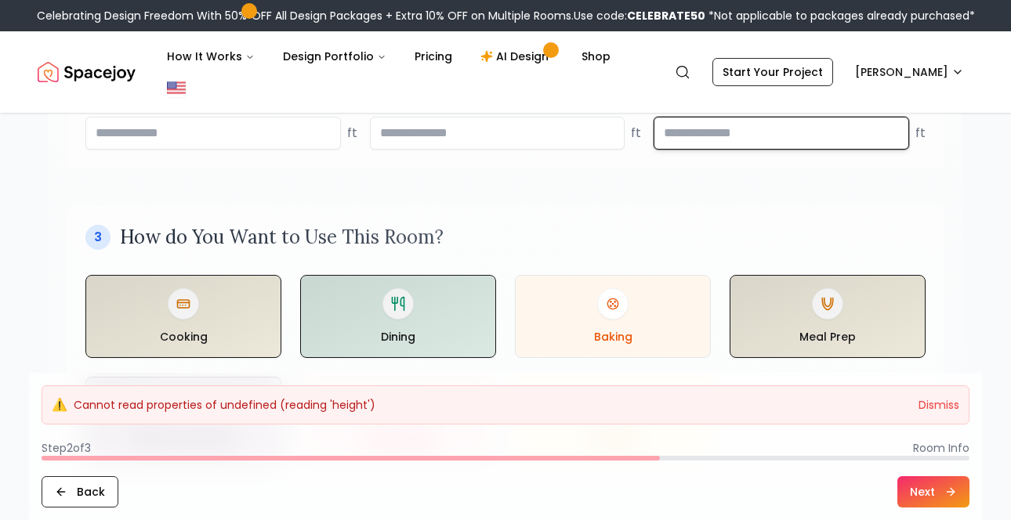
scroll to position [709, 0]
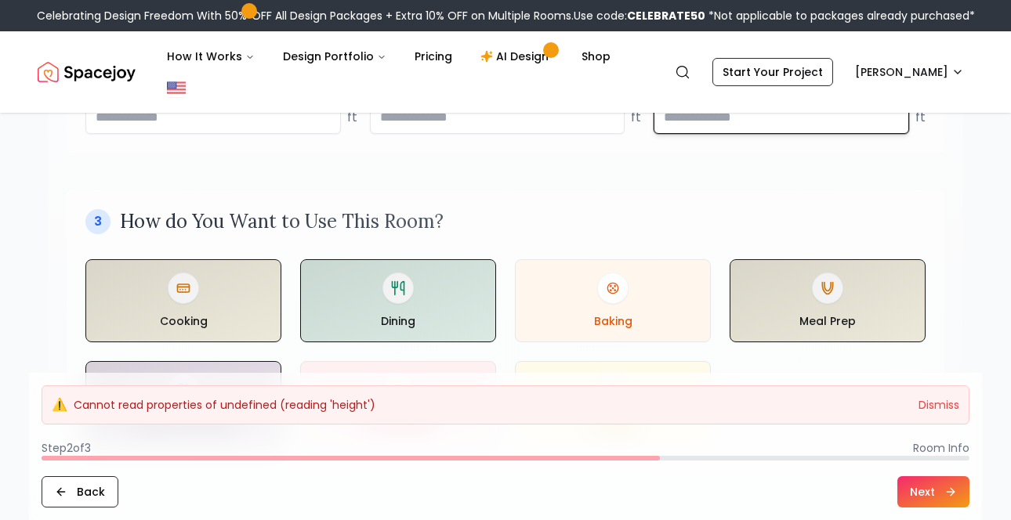
type input "*****"
click at [936, 489] on button "Next" at bounding box center [933, 491] width 72 height 31
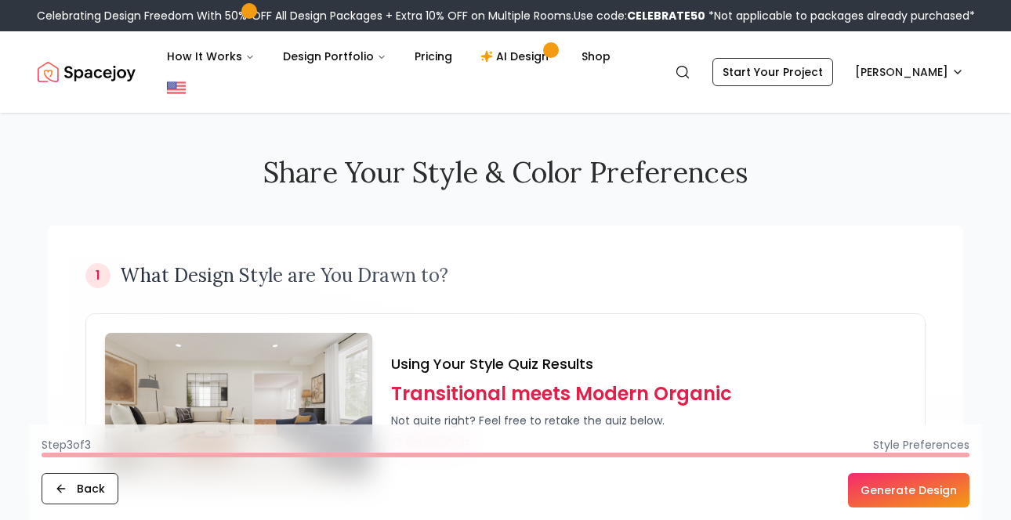
scroll to position [0, 0]
click at [895, 485] on button "Generate Design" at bounding box center [908, 490] width 121 height 34
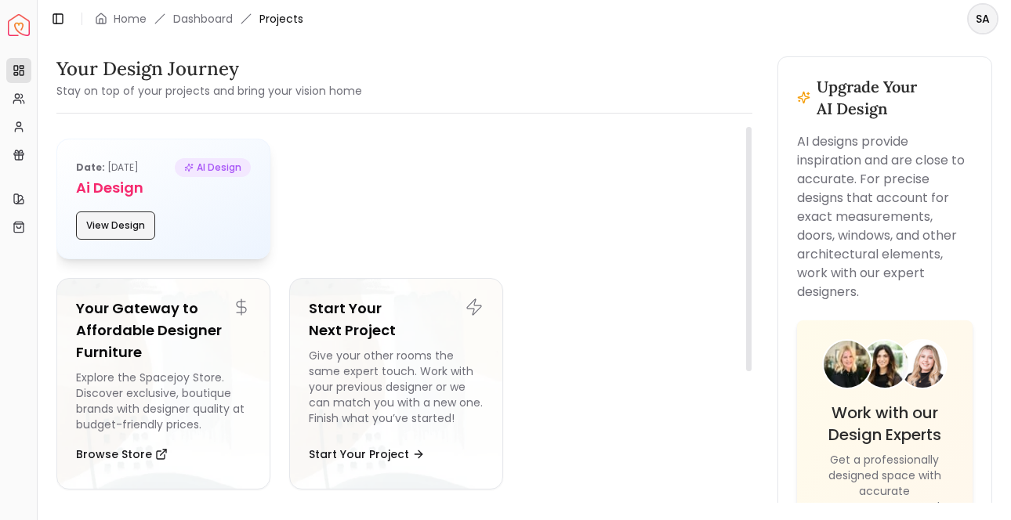
click at [122, 217] on button "View Design" at bounding box center [115, 226] width 79 height 28
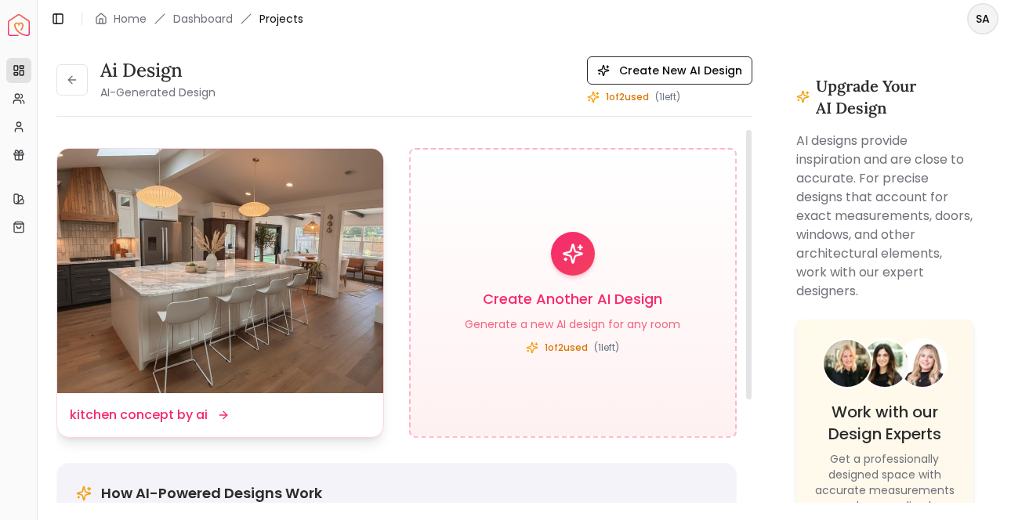
click at [208, 324] on img at bounding box center [220, 271] width 326 height 244
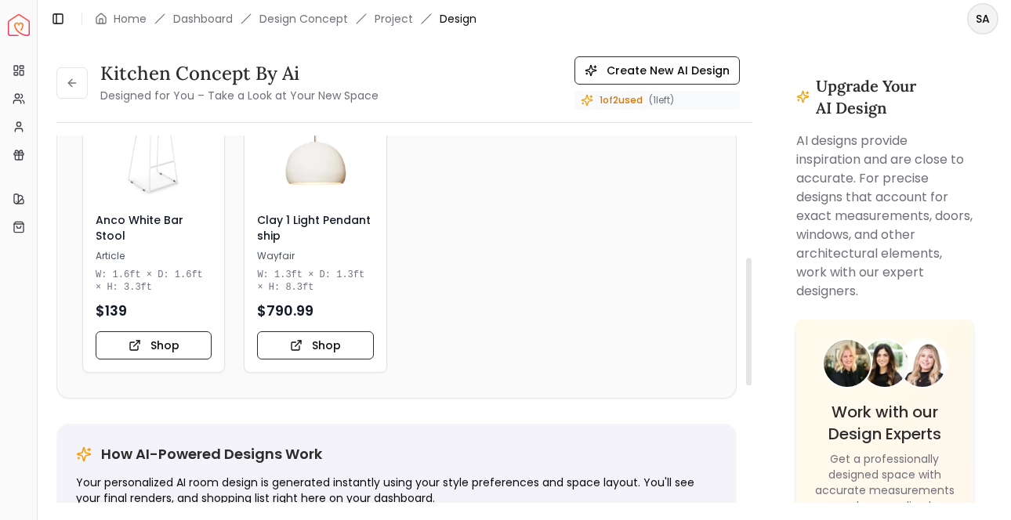
scroll to position [441, 0]
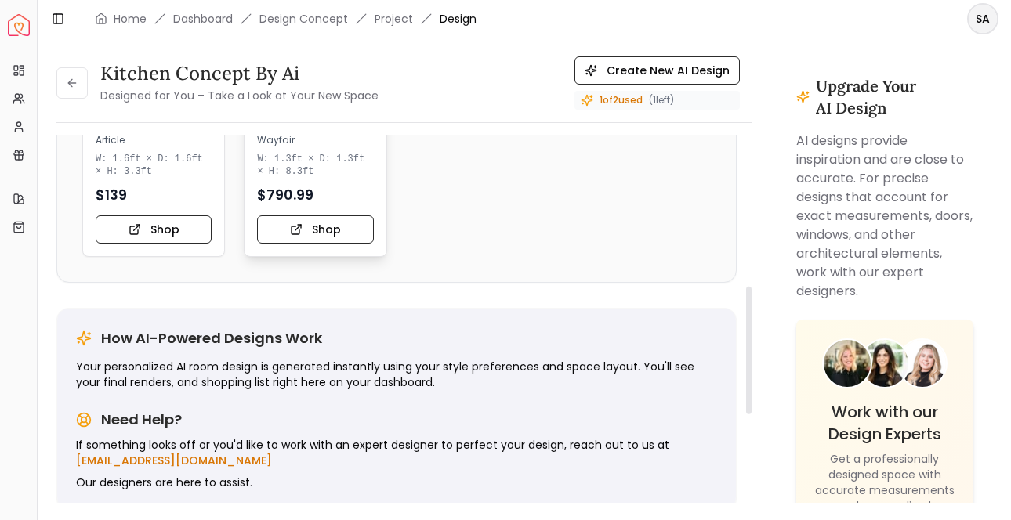
click at [315, 90] on img at bounding box center [316, 29] width 122 height 122
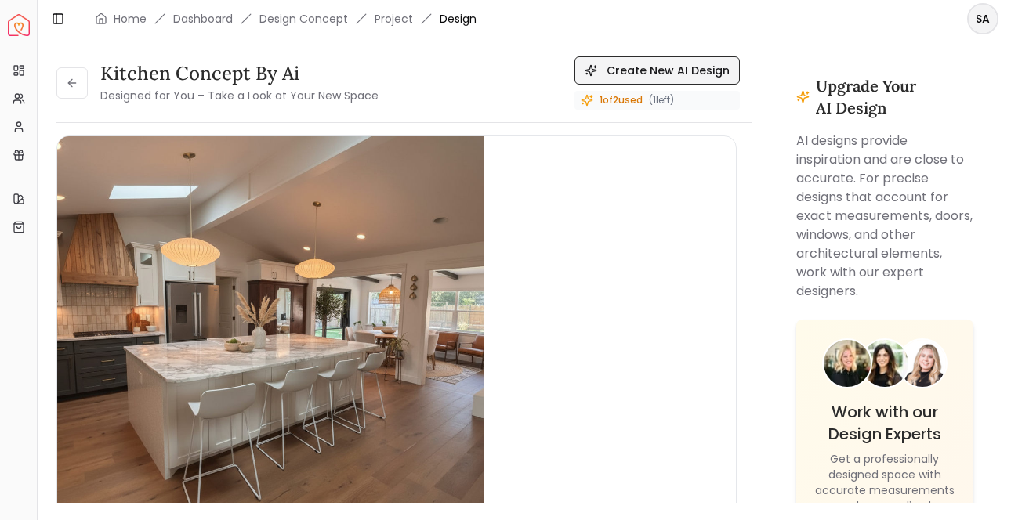
click at [659, 68] on button "Create New AI Design" at bounding box center [656, 70] width 165 height 28
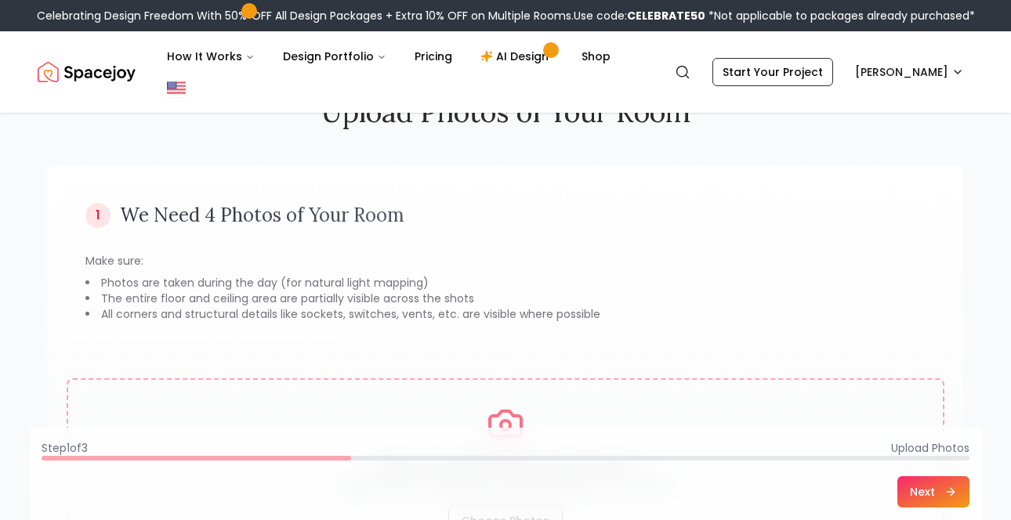
scroll to position [61, 0]
click at [632, 274] on li "Photos are taken during the day (for natural light mapping)" at bounding box center [505, 282] width 840 height 16
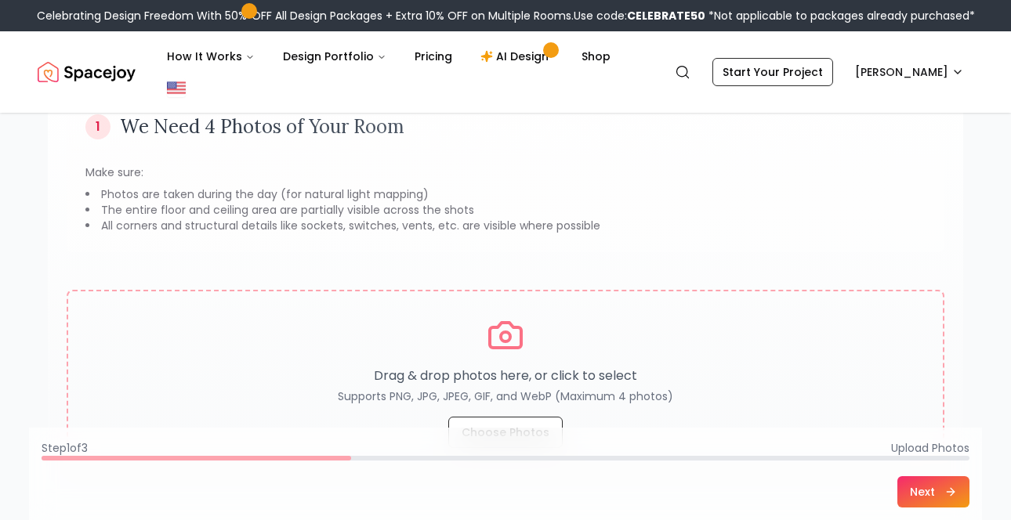
scroll to position [140, 0]
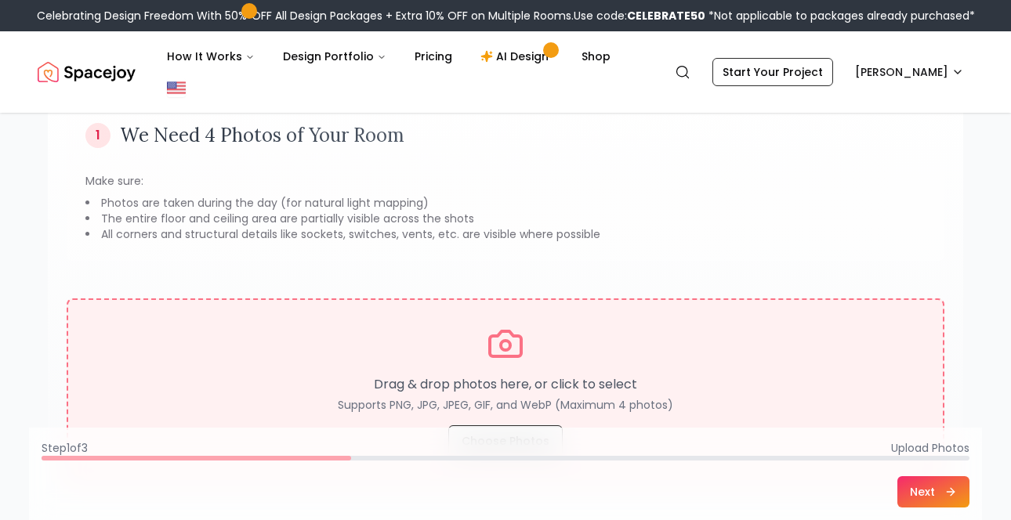
click at [499, 425] on button "Choose Photos" at bounding box center [505, 440] width 114 height 31
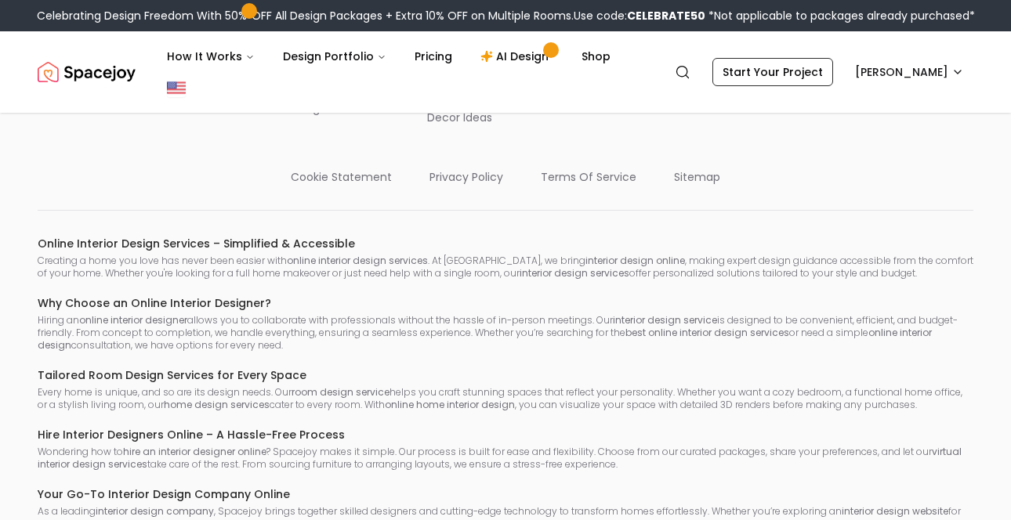
scroll to position [1445, 0]
